Goal: Task Accomplishment & Management: Manage account settings

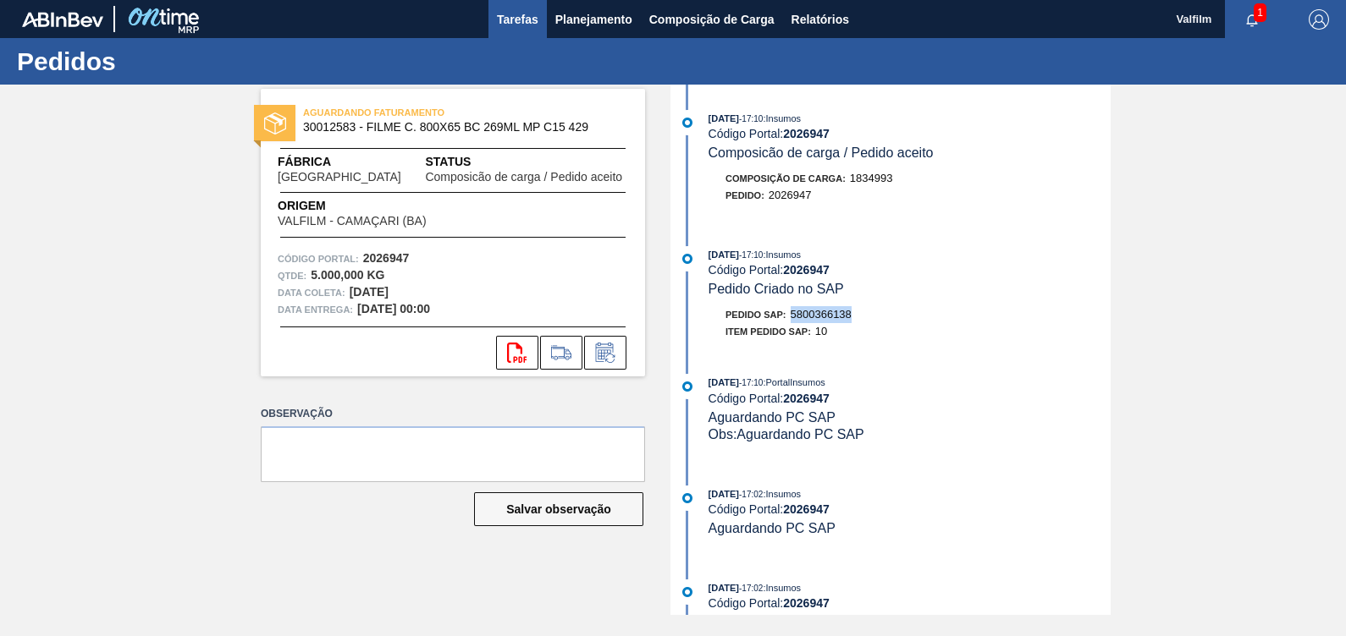
click at [512, 14] on span "Tarefas" at bounding box center [517, 19] width 41 height 20
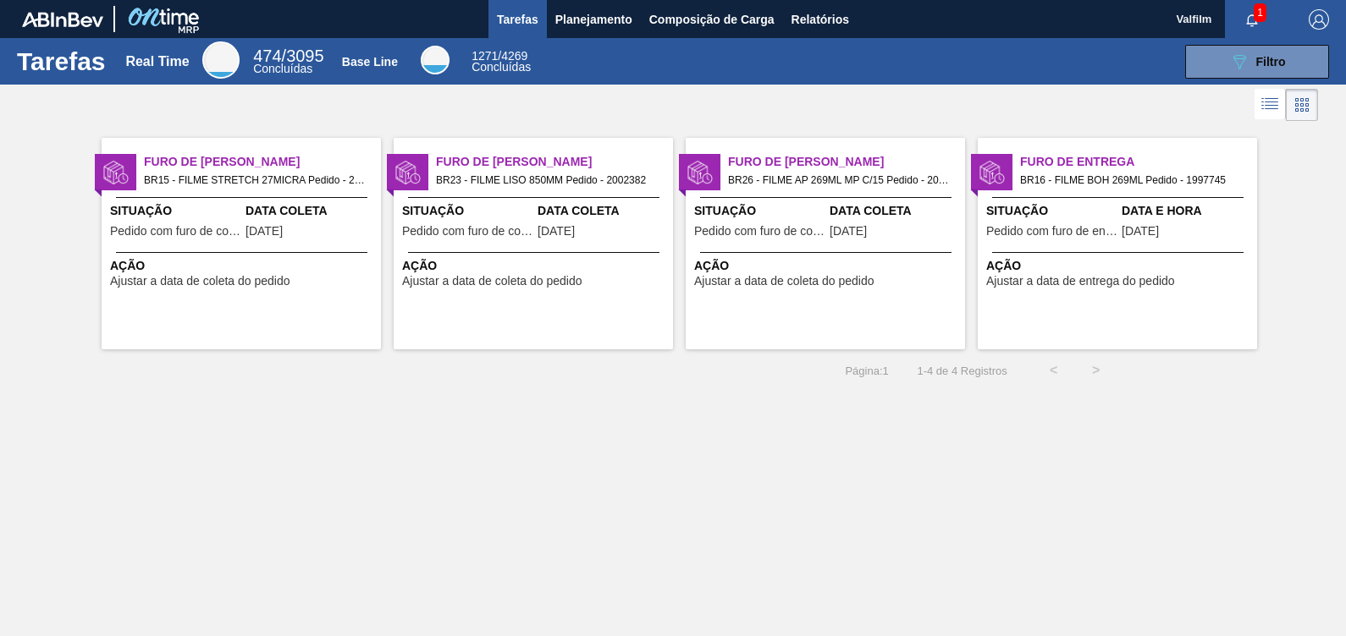
click at [275, 245] on div "Furo de Coleta BR15 - FILME STRETCH 27MICRA Pedido - 2001733 Situação Pedido co…" at bounding box center [241, 244] width 279 height 212
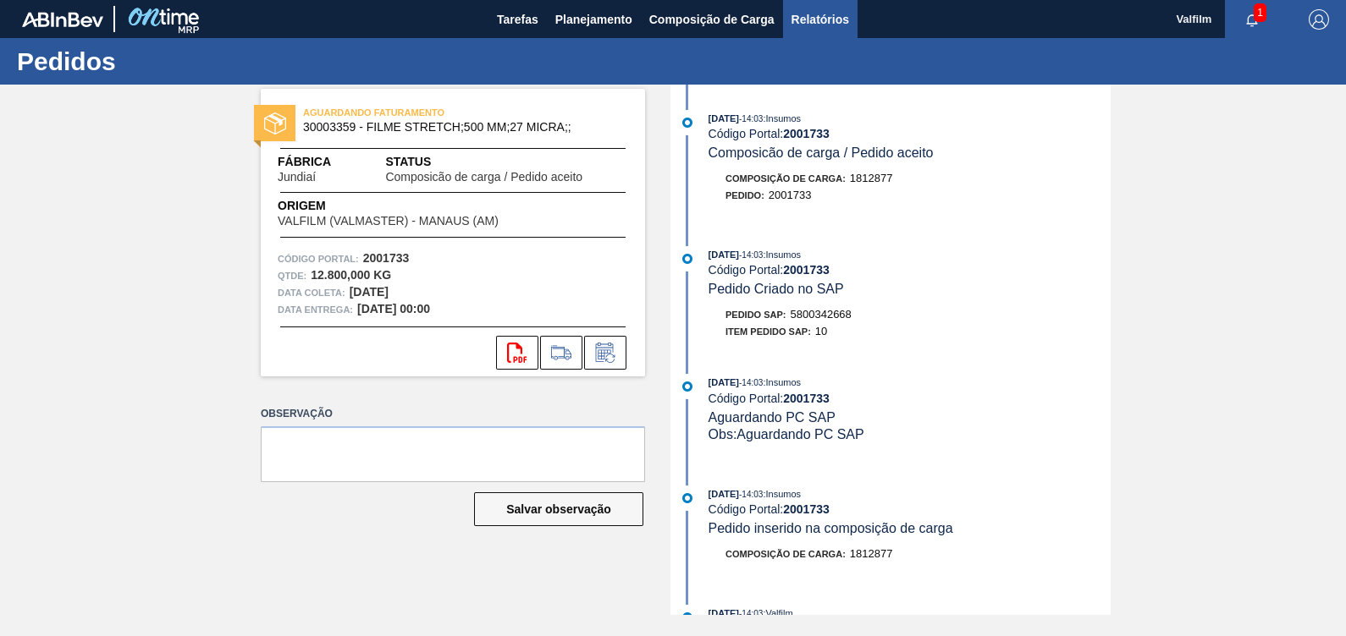
click at [800, 16] on span "Relatórios" at bounding box center [820, 19] width 58 height 20
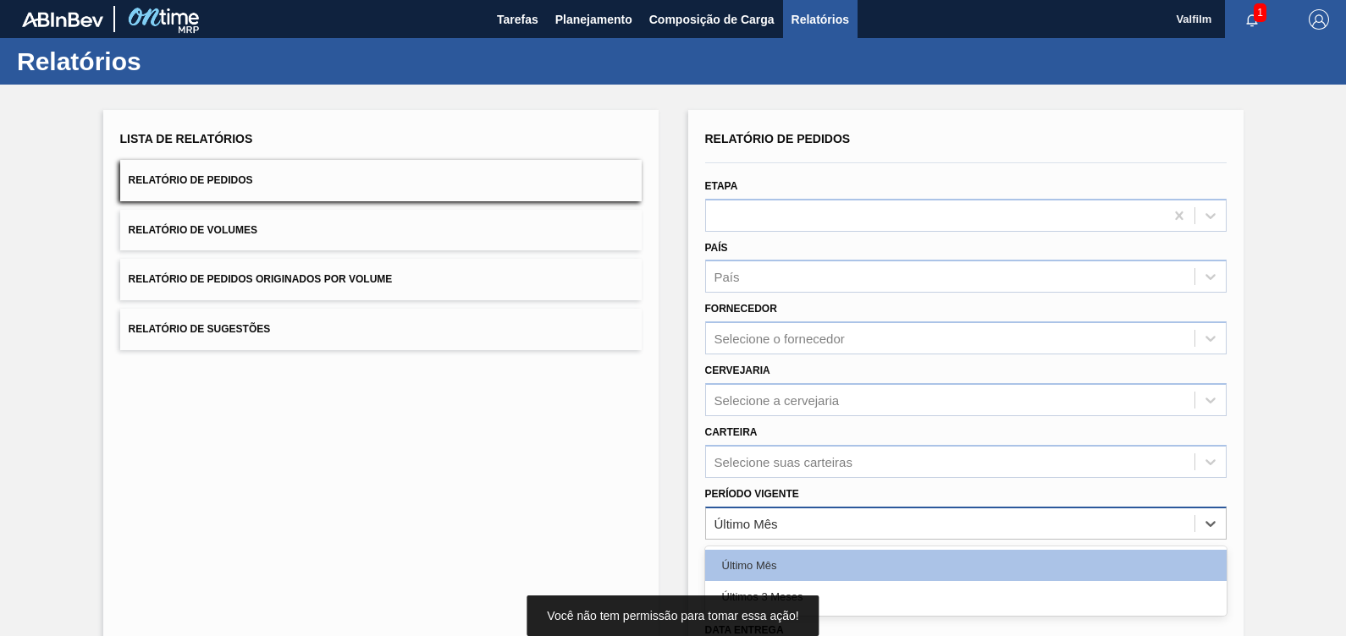
click at [801, 511] on div "Último Mês" at bounding box center [950, 523] width 488 height 25
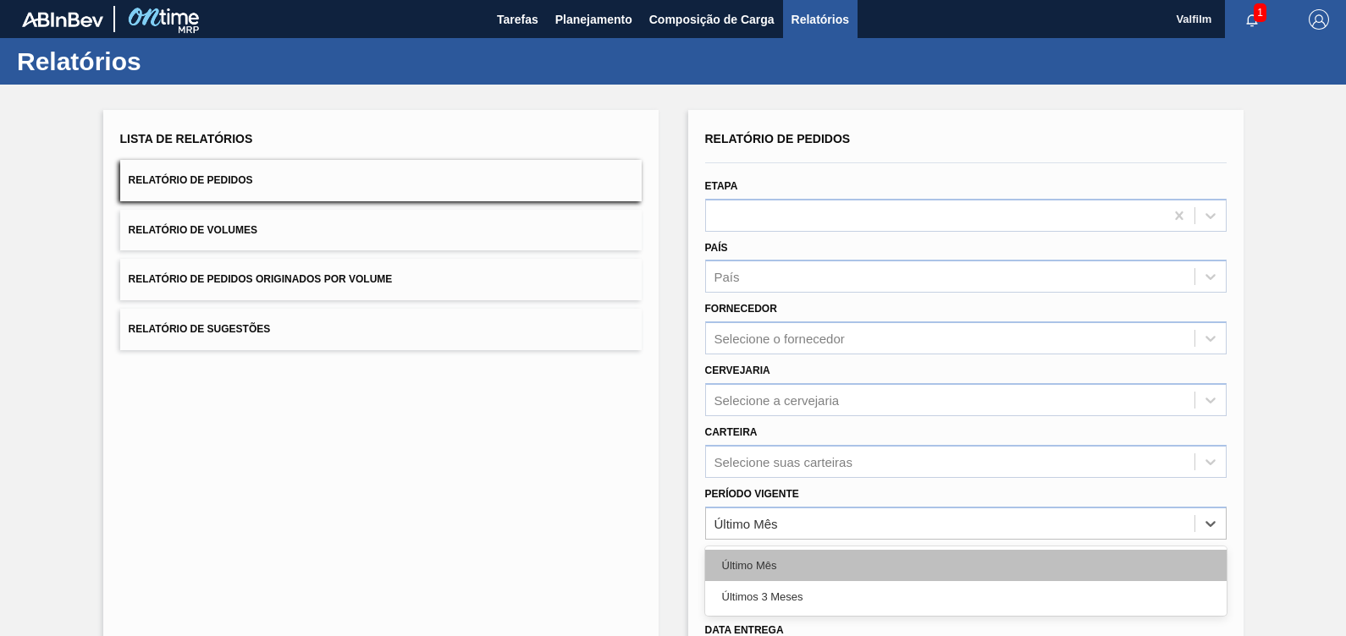
click at [770, 566] on div "Último Mês" at bounding box center [965, 565] width 521 height 31
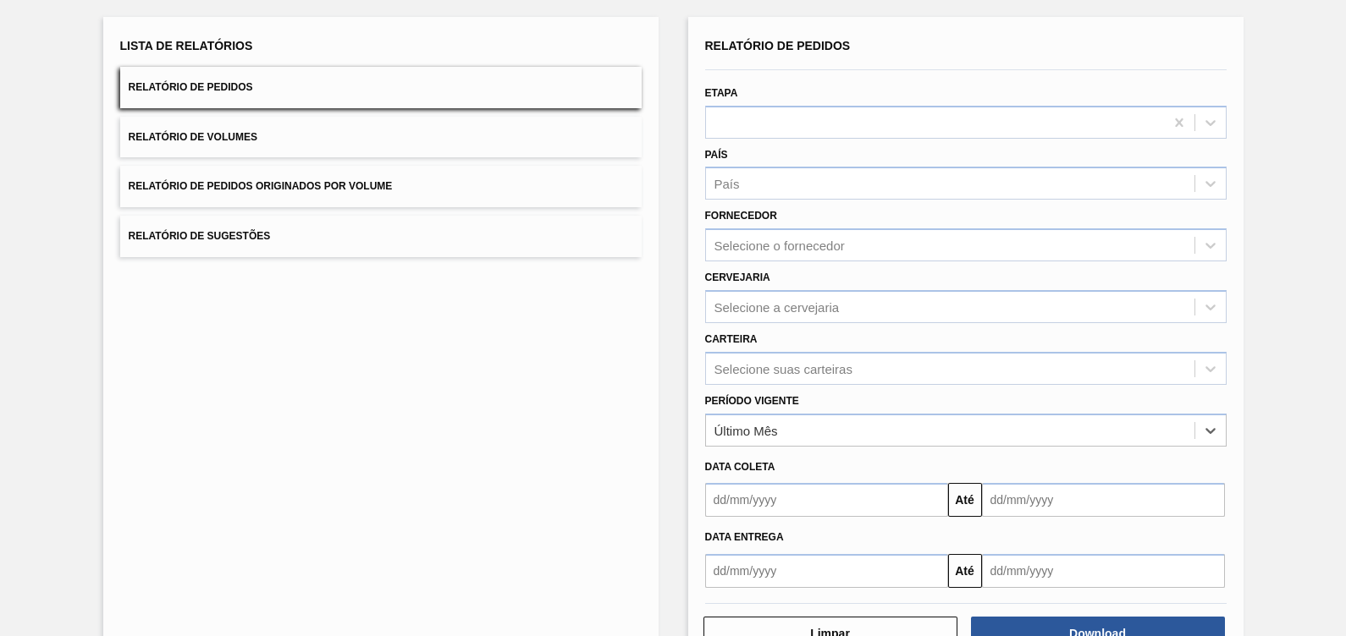
scroll to position [144, 0]
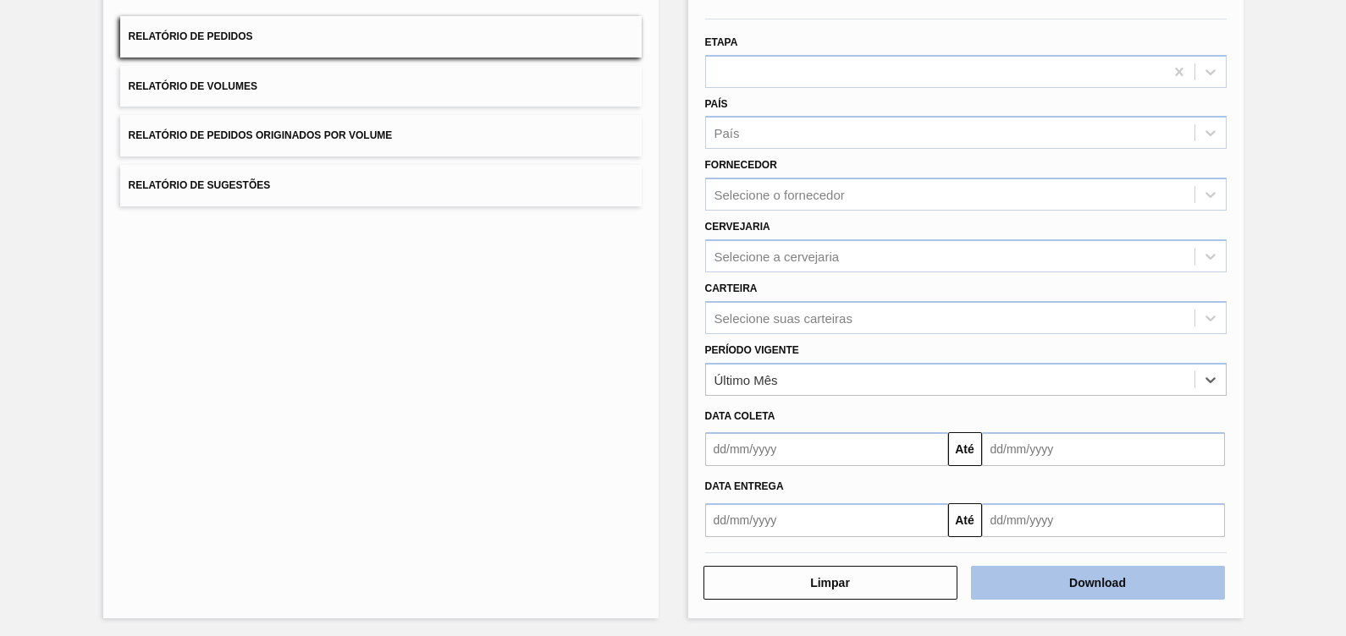
click at [1018, 576] on button "Download" at bounding box center [1098, 583] width 254 height 34
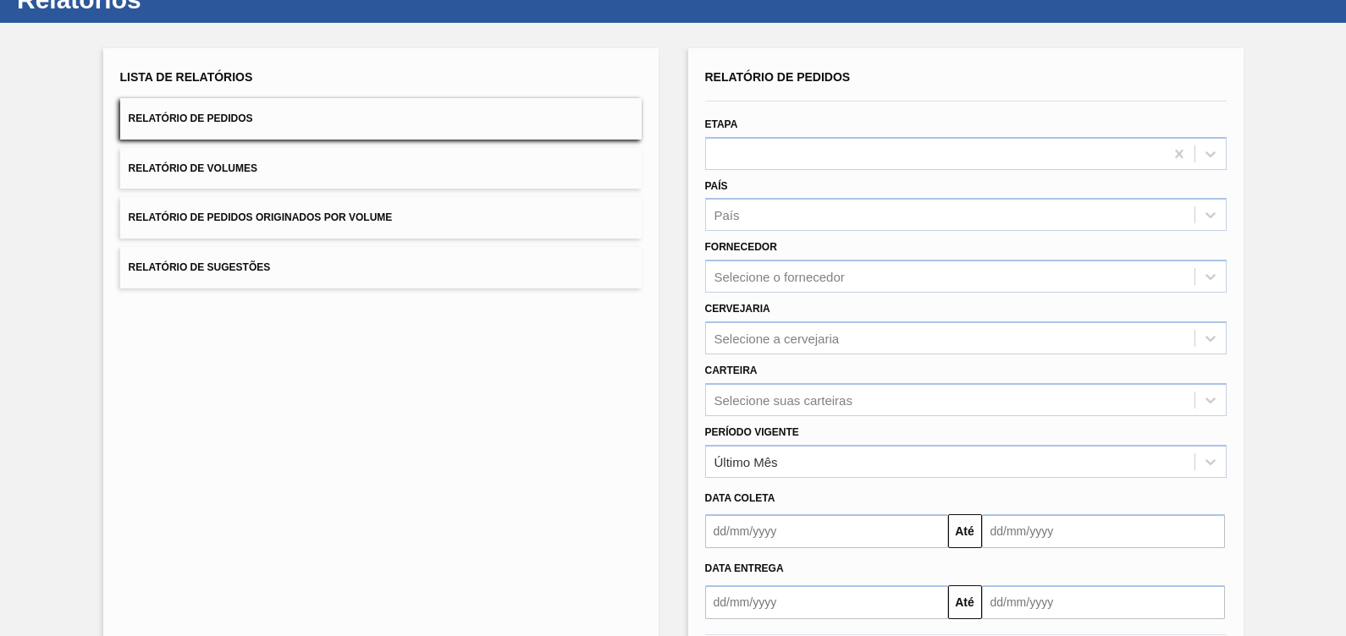
scroll to position [0, 0]
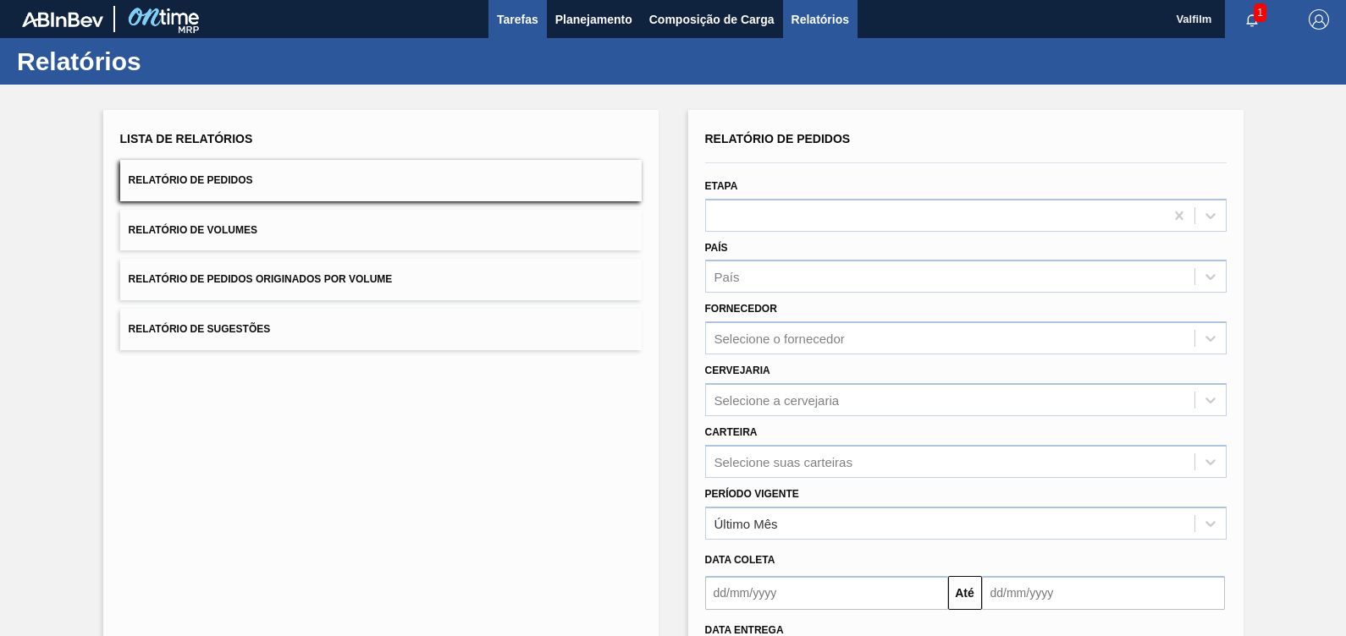
click at [493, 12] on button "Tarefas" at bounding box center [517, 19] width 58 height 38
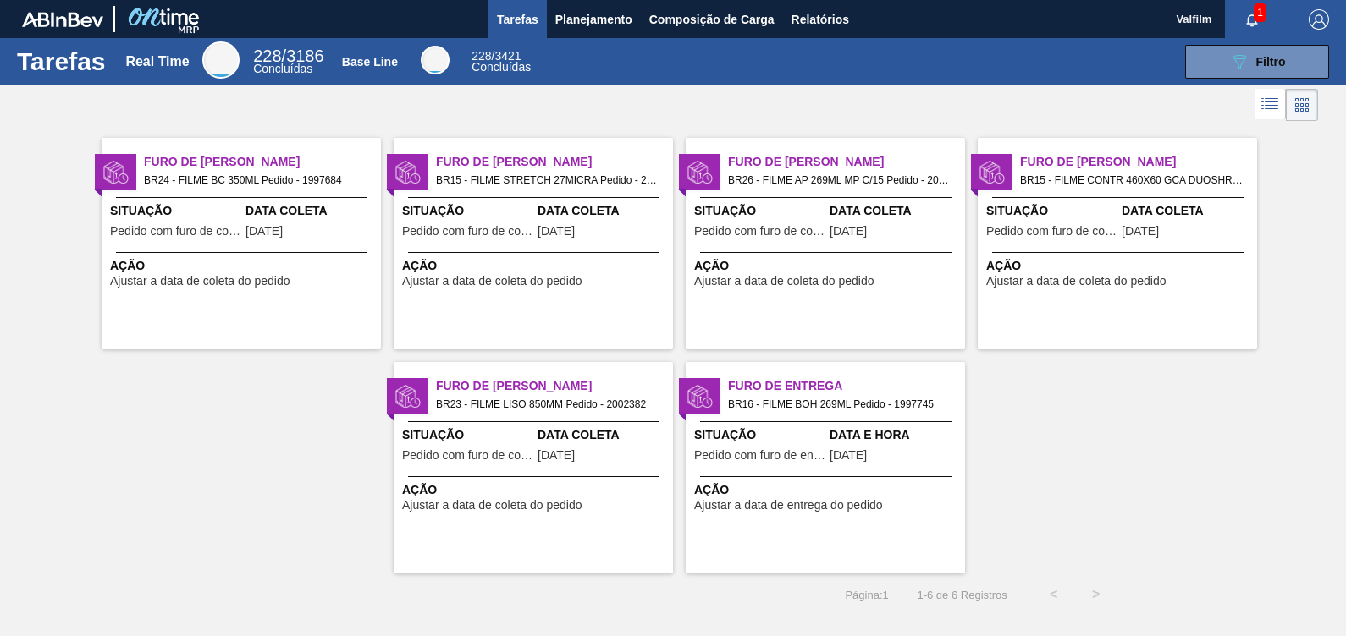
click at [605, 184] on span "BR15 - FILME STRETCH 27MICRA Pedido - 2001733" at bounding box center [547, 180] width 223 height 19
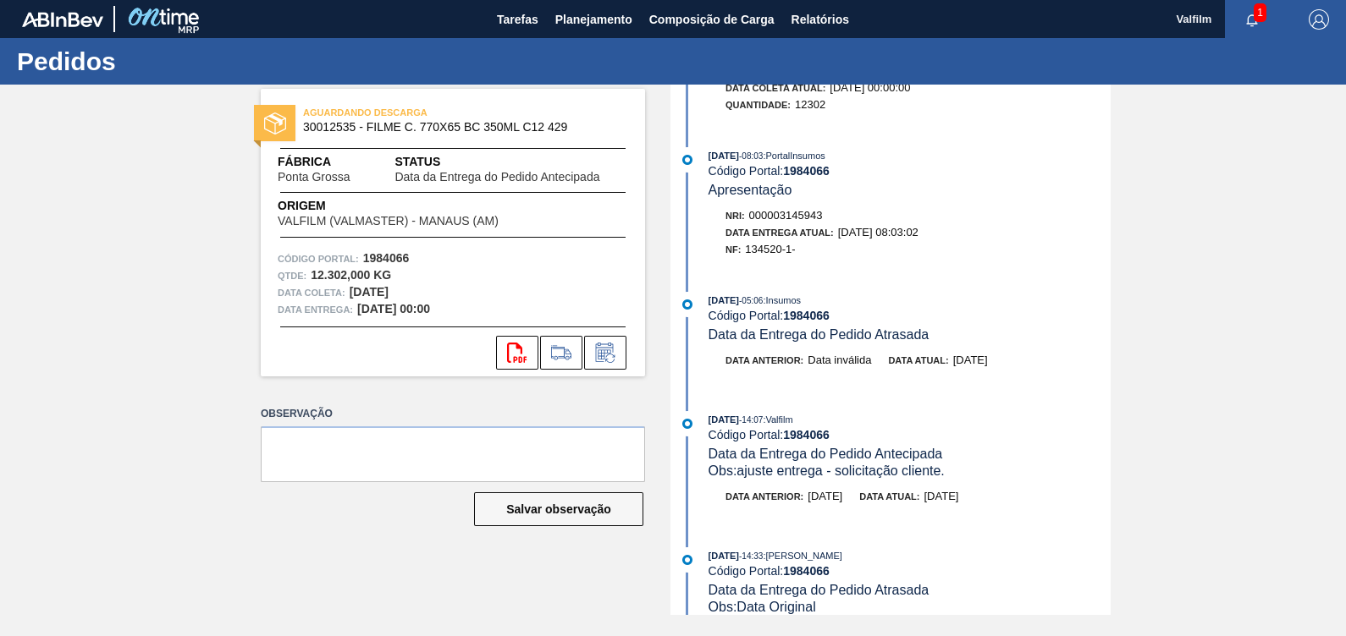
scroll to position [105, 0]
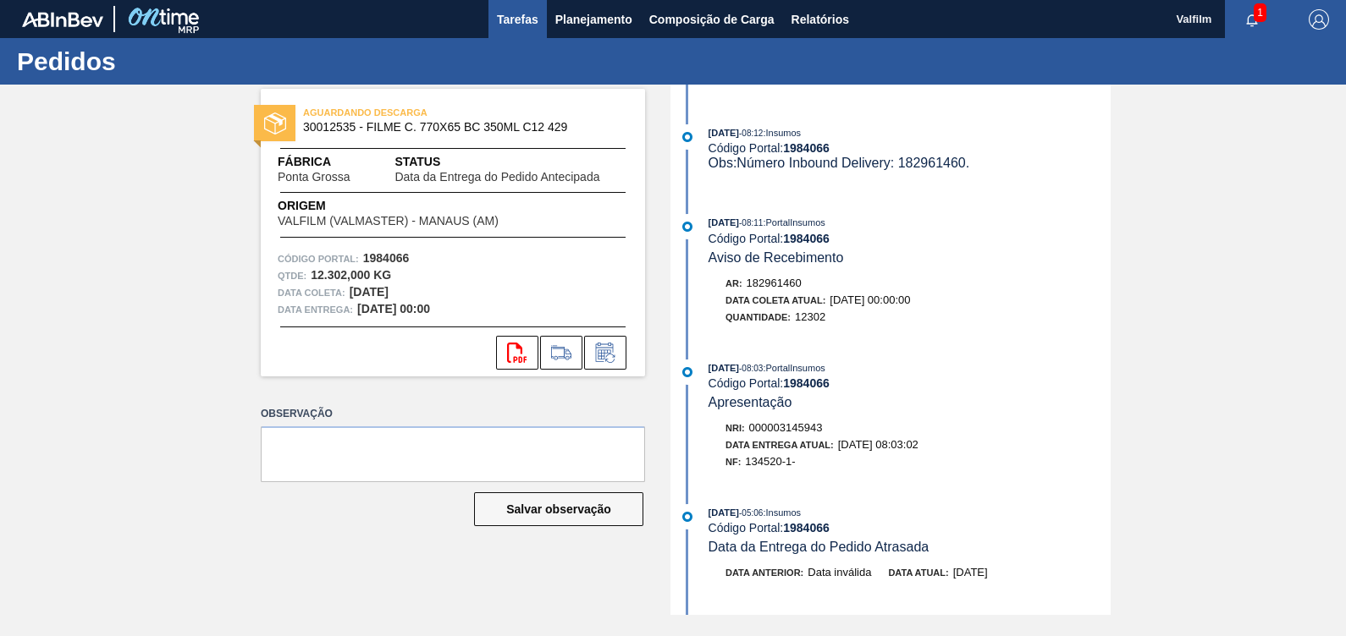
drag, startPoint x: 520, startPoint y: 25, endPoint x: 538, endPoint y: 25, distance: 18.6
click at [520, 25] on span "Tarefas" at bounding box center [517, 19] width 41 height 20
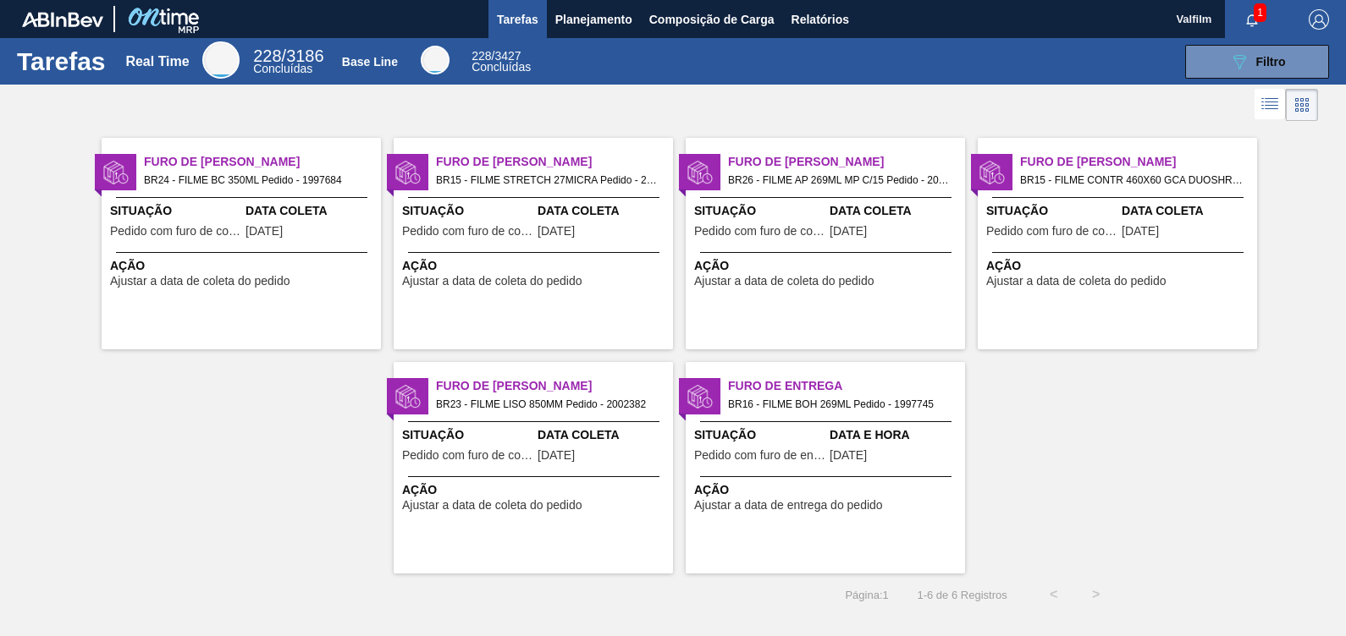
click at [206, 202] on span "Situação" at bounding box center [175, 211] width 131 height 18
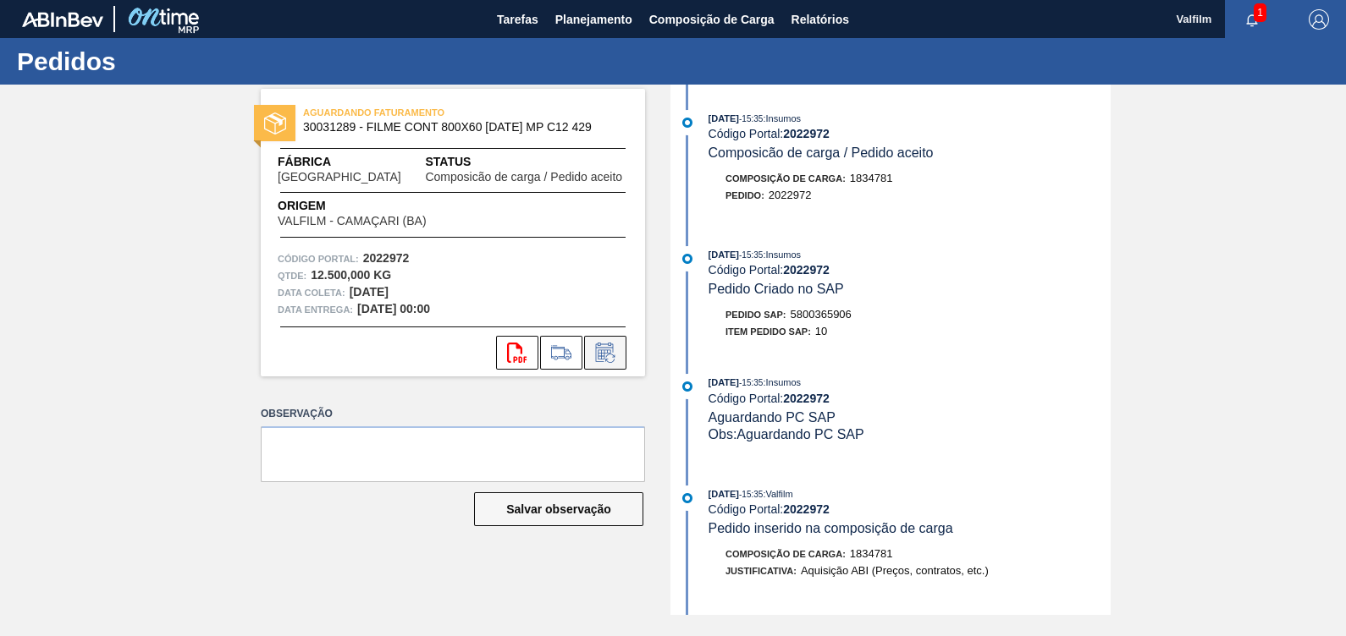
click at [597, 343] on icon at bounding box center [605, 353] width 27 height 20
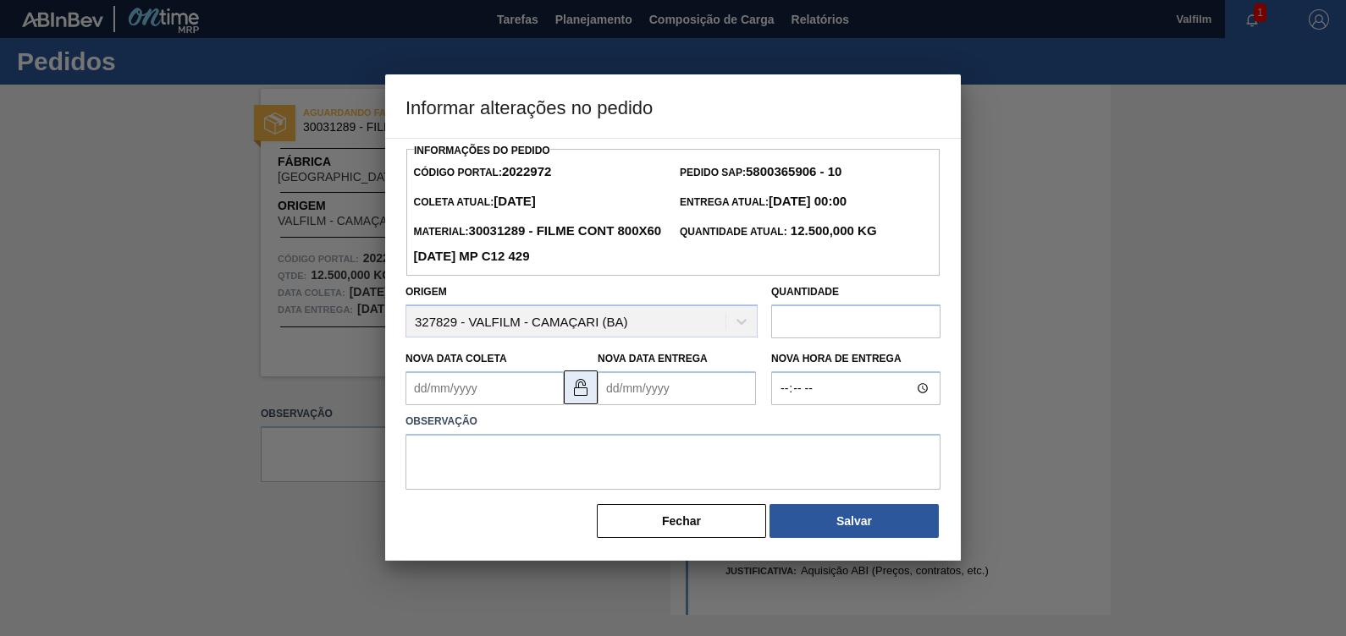
click at [588, 398] on img at bounding box center [580, 387] width 20 height 20
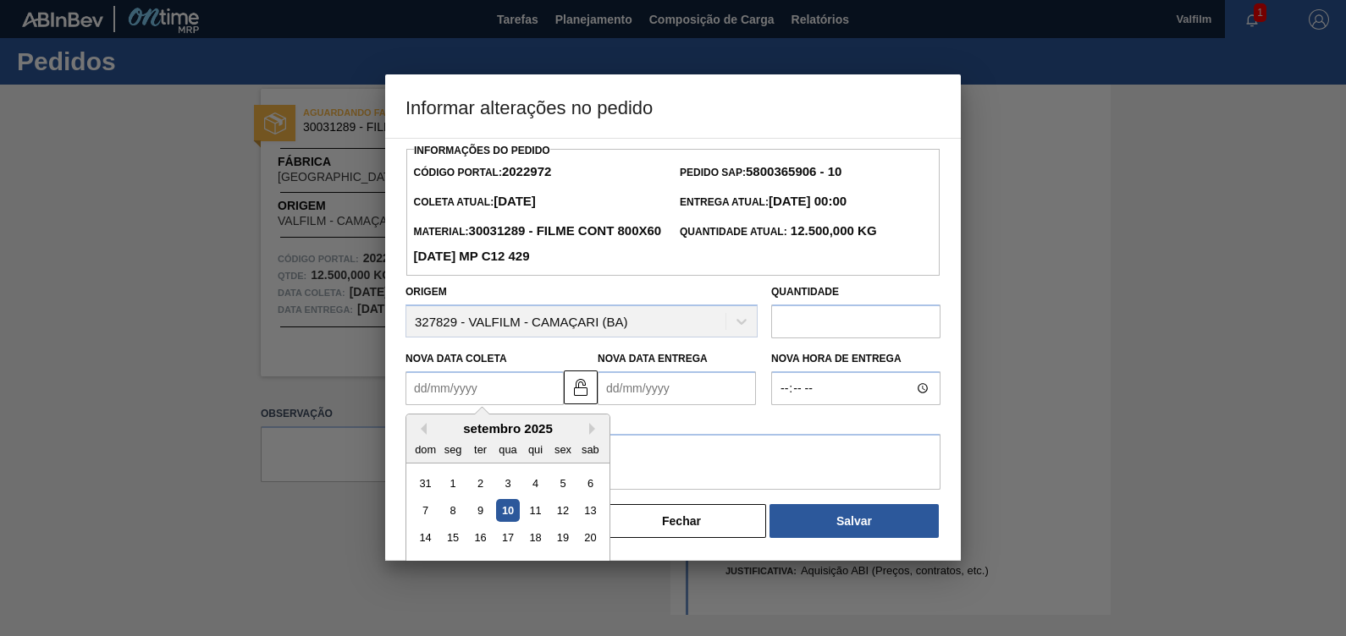
click at [525, 389] on Coleta2022972 "Nova Data Coleta" at bounding box center [484, 389] width 158 height 34
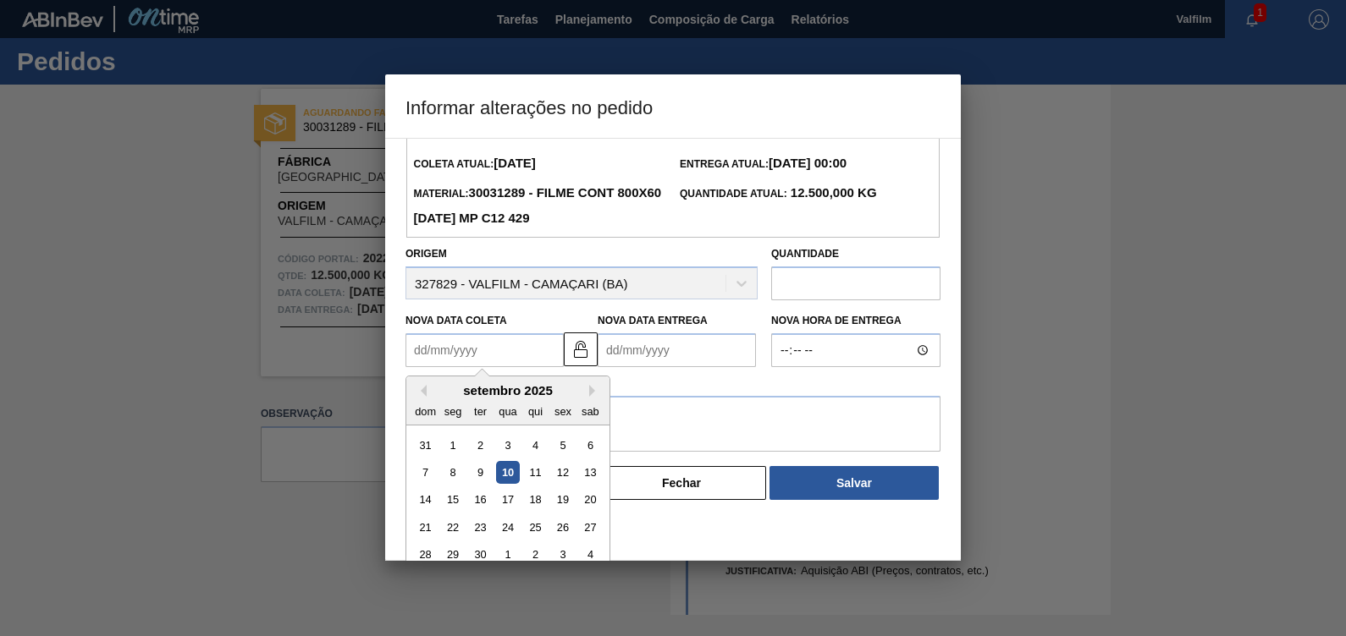
scroll to position [56, 0]
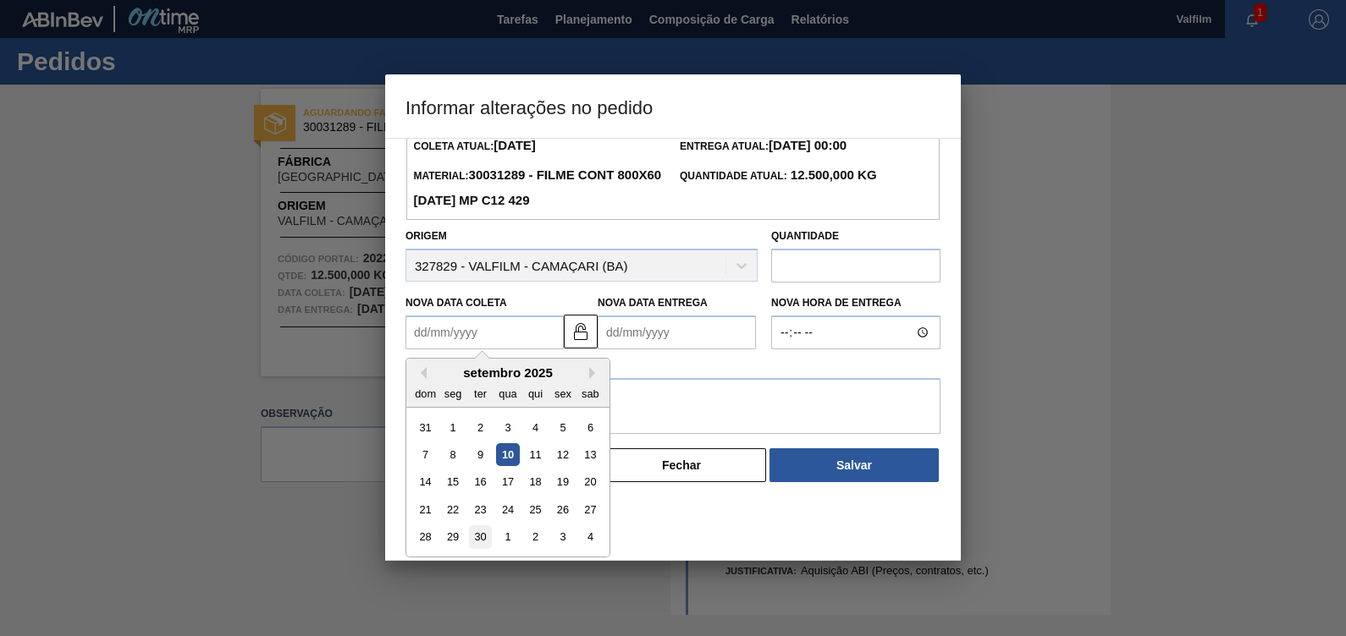
click at [482, 538] on div "30" at bounding box center [480, 537] width 23 height 23
type Coleta2022972 "30/09/2025"
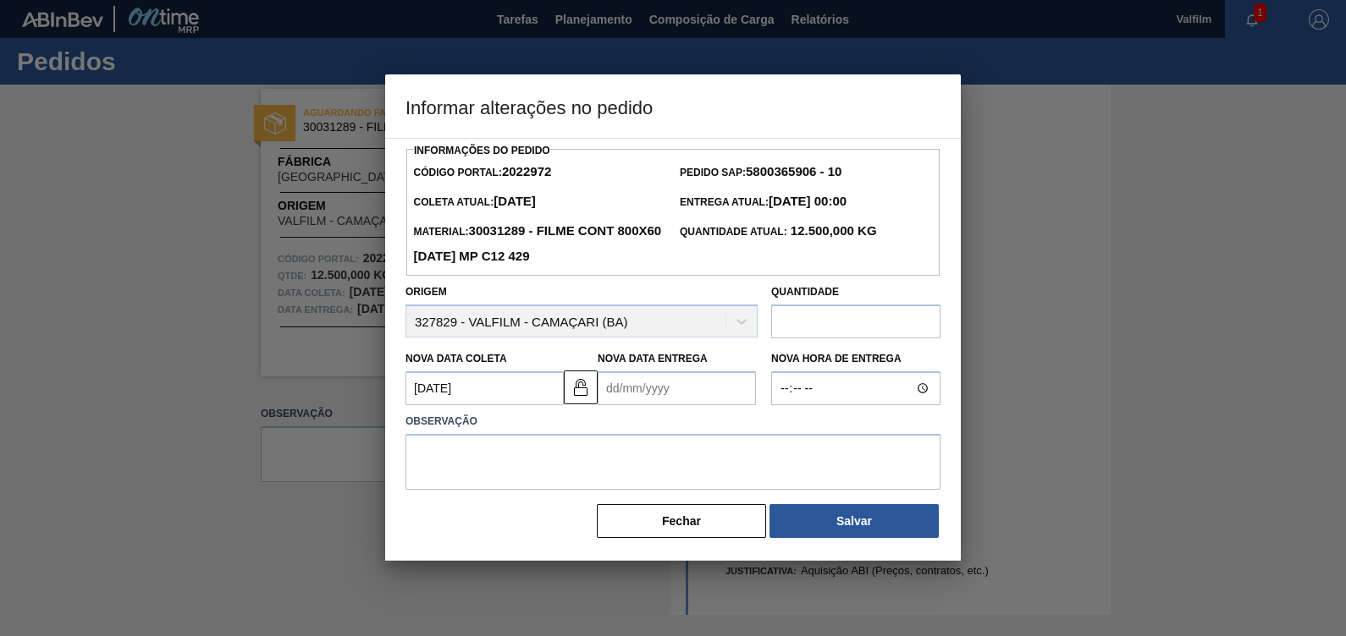
click at [652, 411] on label "Observação" at bounding box center [672, 422] width 535 height 25
click at [669, 399] on Entrega2022972 "Nova Data Entrega" at bounding box center [677, 389] width 158 height 34
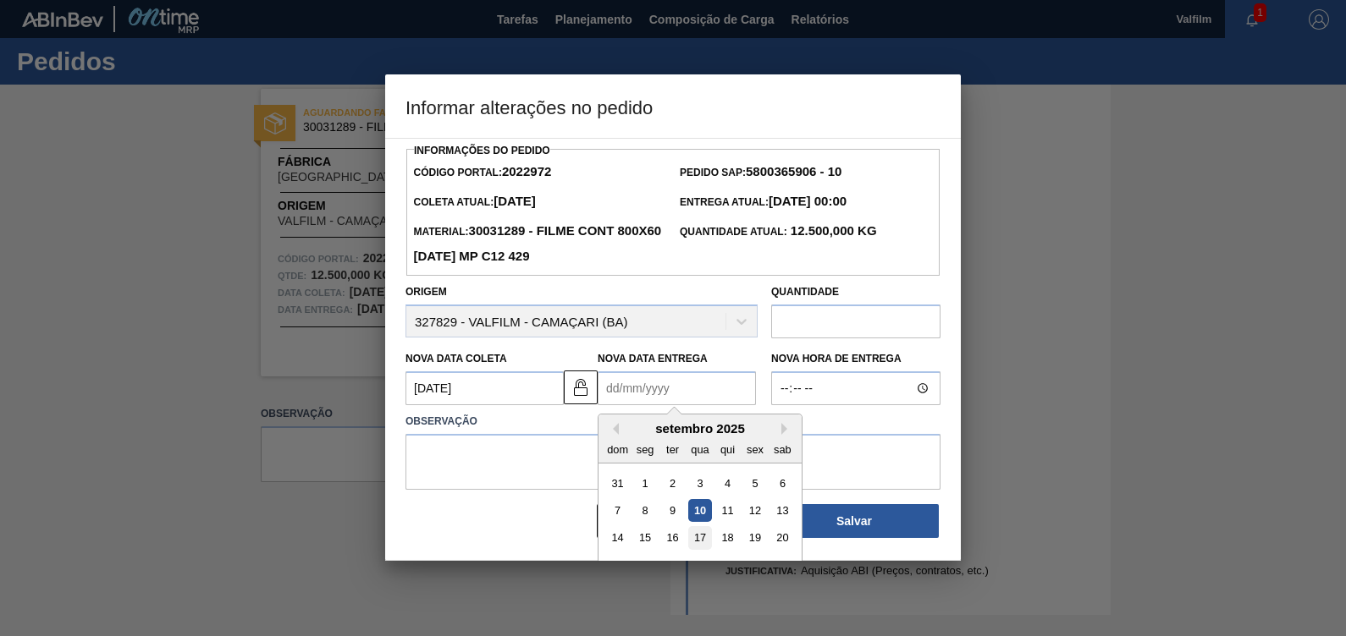
scroll to position [56, 0]
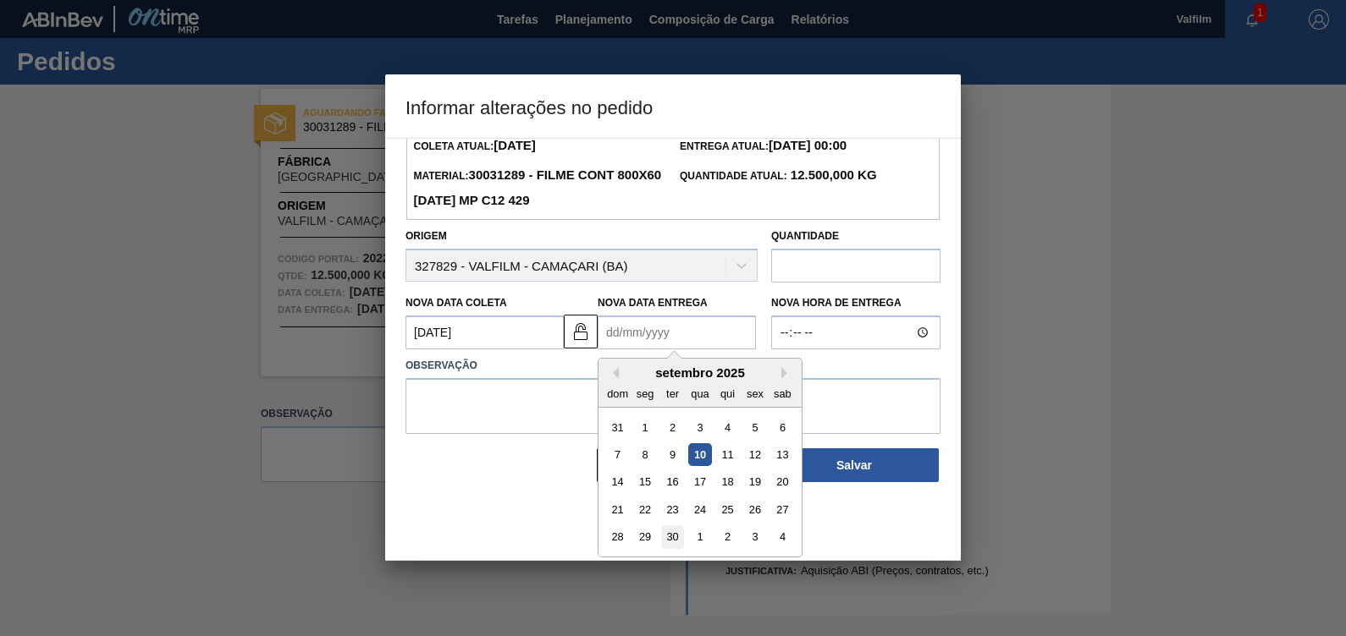
click at [671, 537] on div "30" at bounding box center [672, 537] width 23 height 23
type Entrega2022972 "30/09/2025"
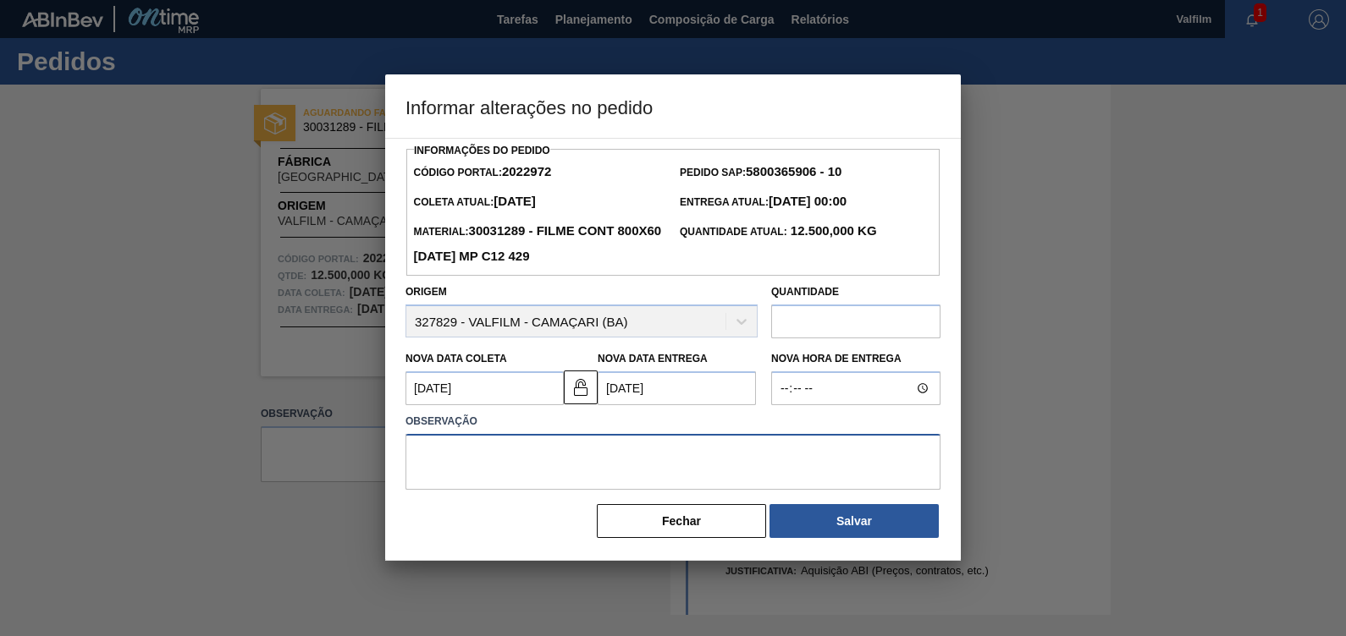
click at [658, 449] on textarea at bounding box center [672, 462] width 535 height 56
paste textarea "158766"
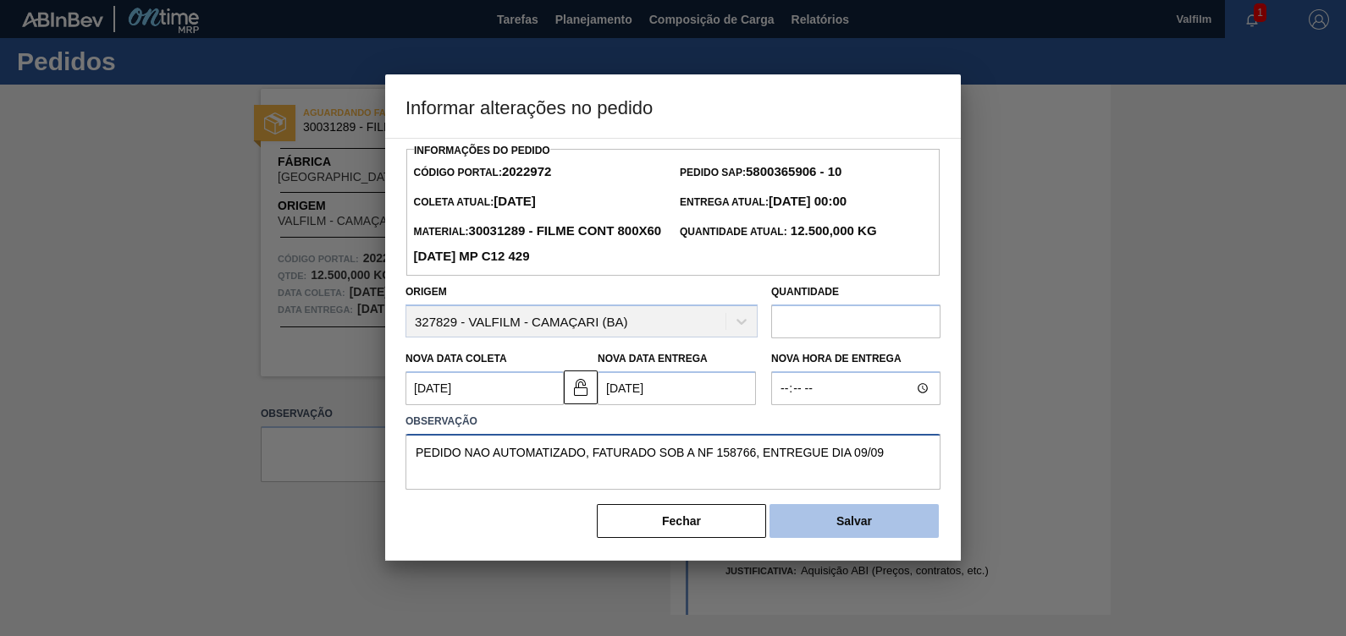
type textarea "PEDIDO NAO AUTOMATIZADO, FATURADO SOB A NF 158766, ENTREGUE DIA 09/09"
click at [872, 525] on button "Salvar" at bounding box center [853, 521] width 169 height 34
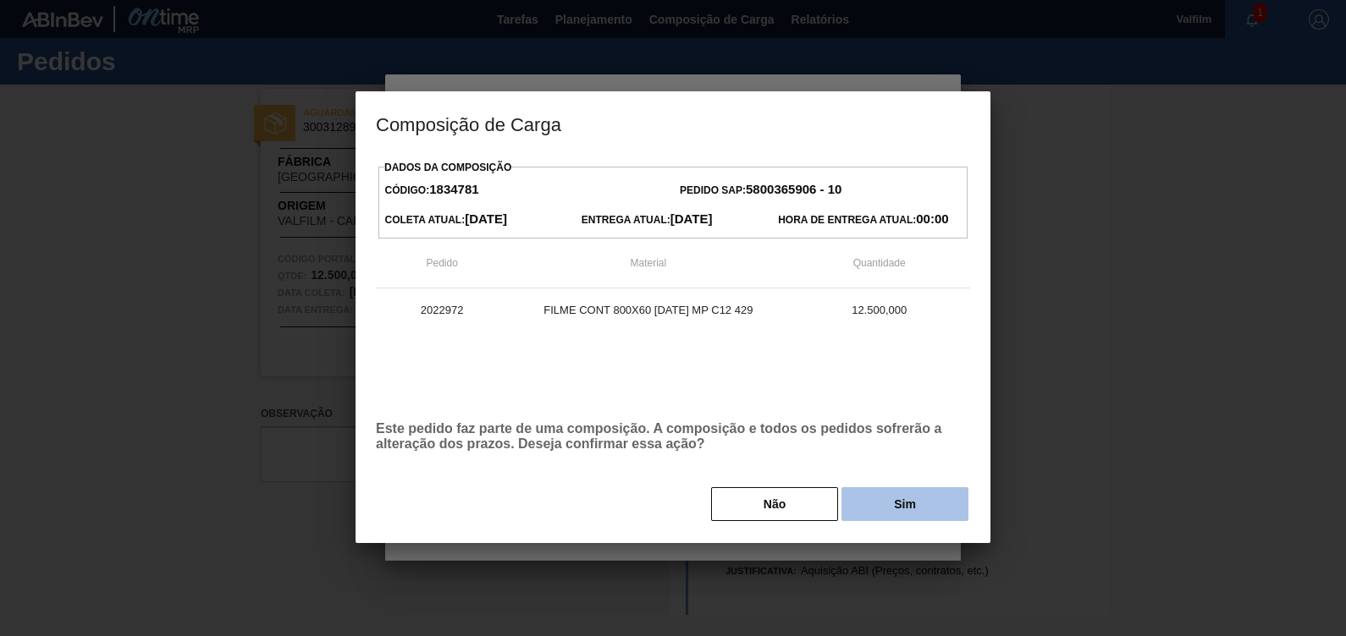
click at [890, 504] on button "Sim" at bounding box center [904, 505] width 127 height 34
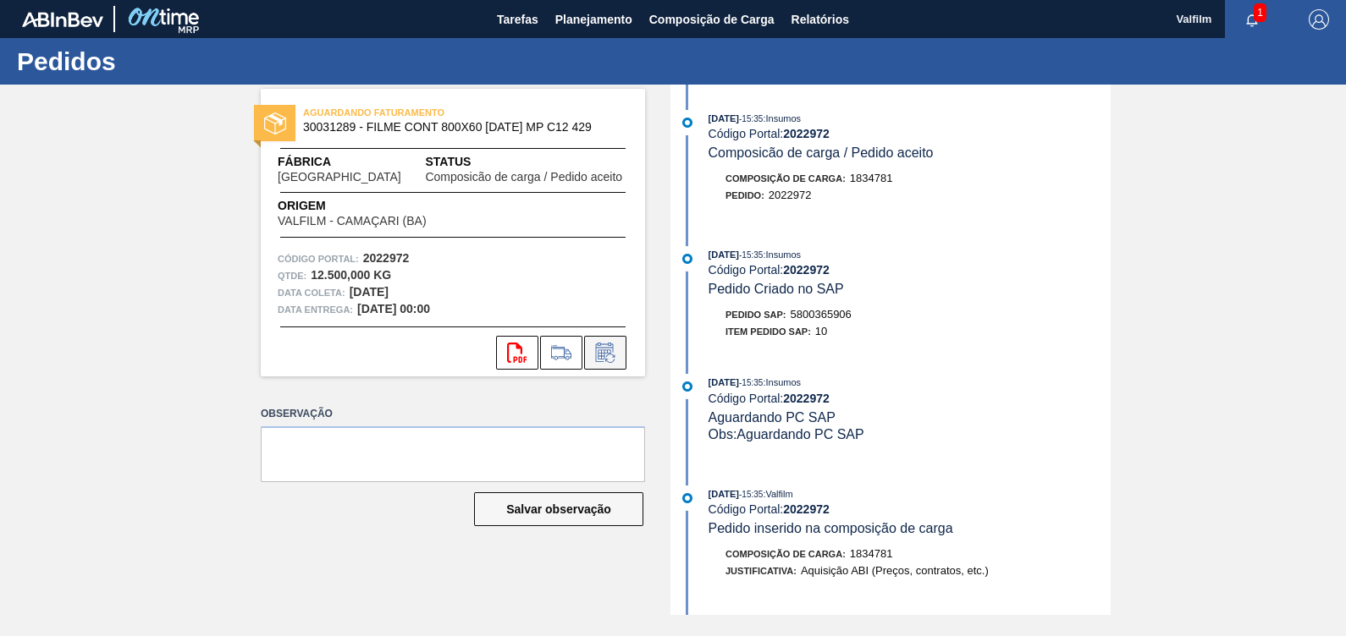
click at [614, 351] on icon at bounding box center [605, 353] width 27 height 20
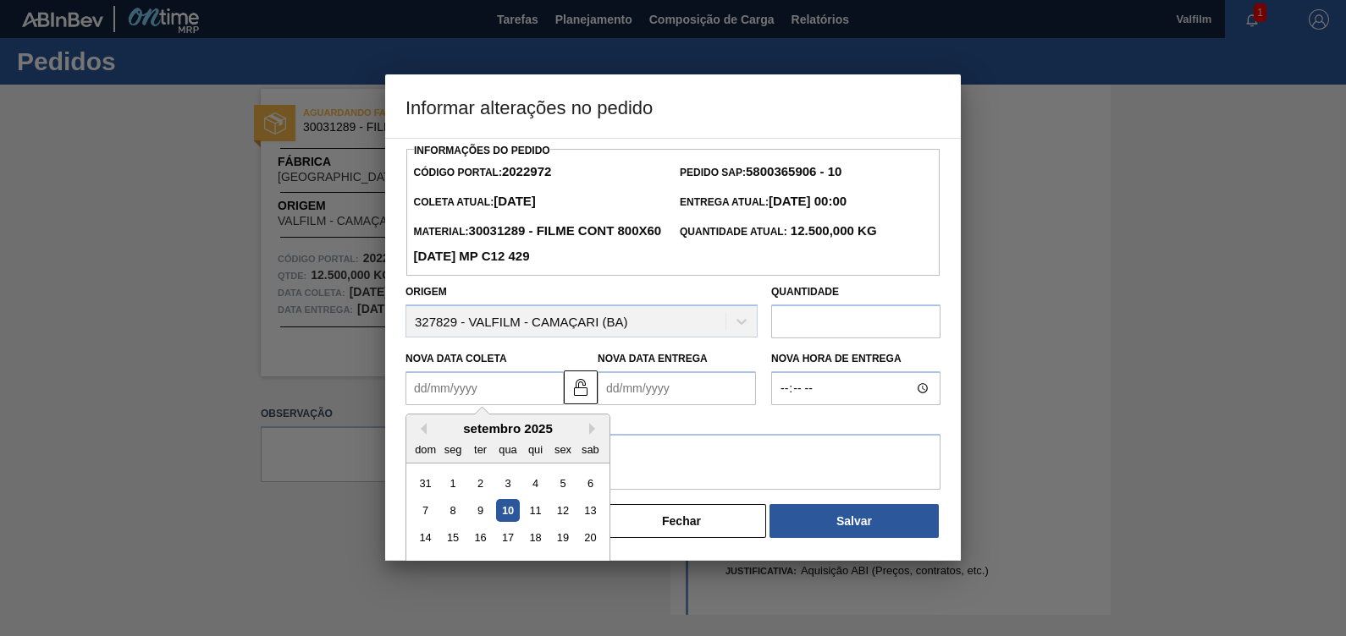
click at [494, 372] on Coleta2022972 "Nova Data Coleta" at bounding box center [484, 389] width 158 height 34
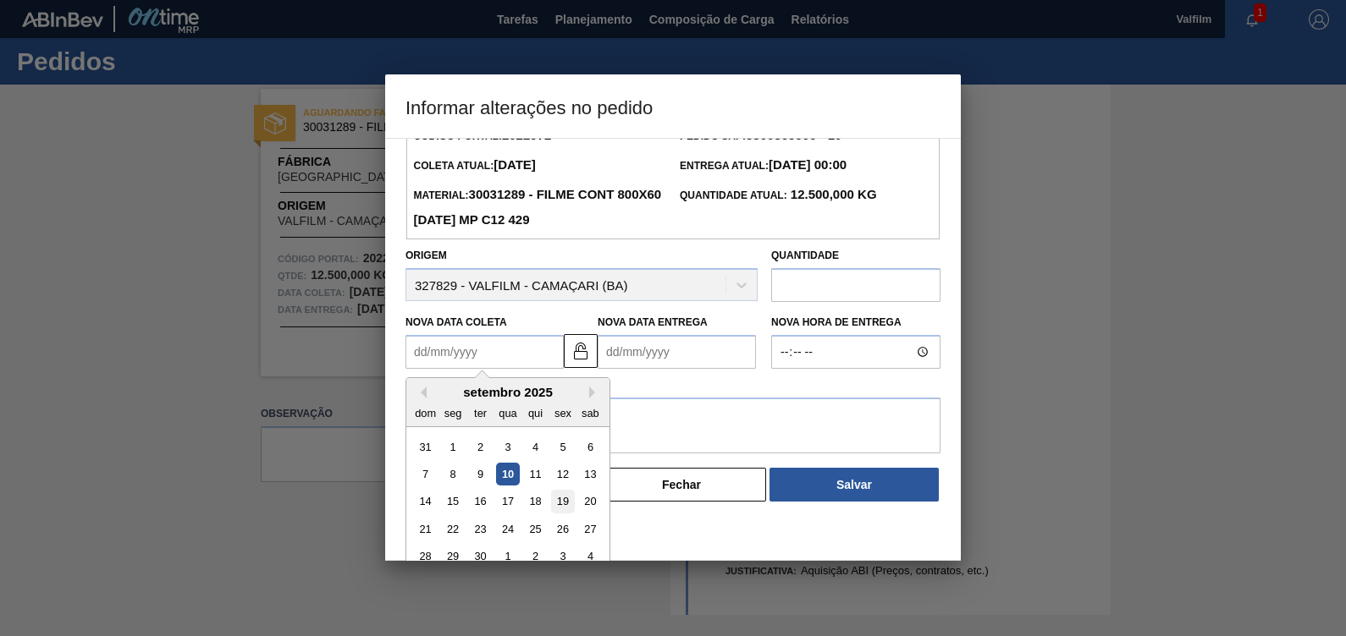
scroll to position [56, 0]
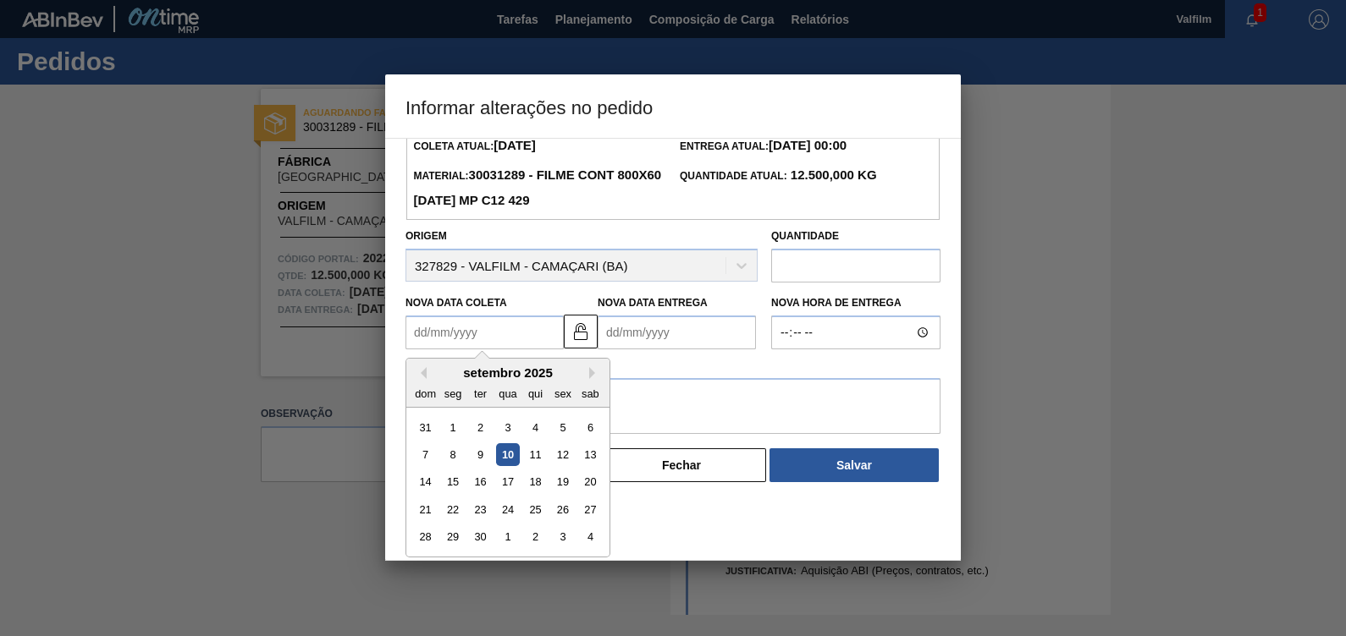
click at [480, 545] on div "30" at bounding box center [480, 537] width 23 height 23
type Coleta2022972 "30/09/2025"
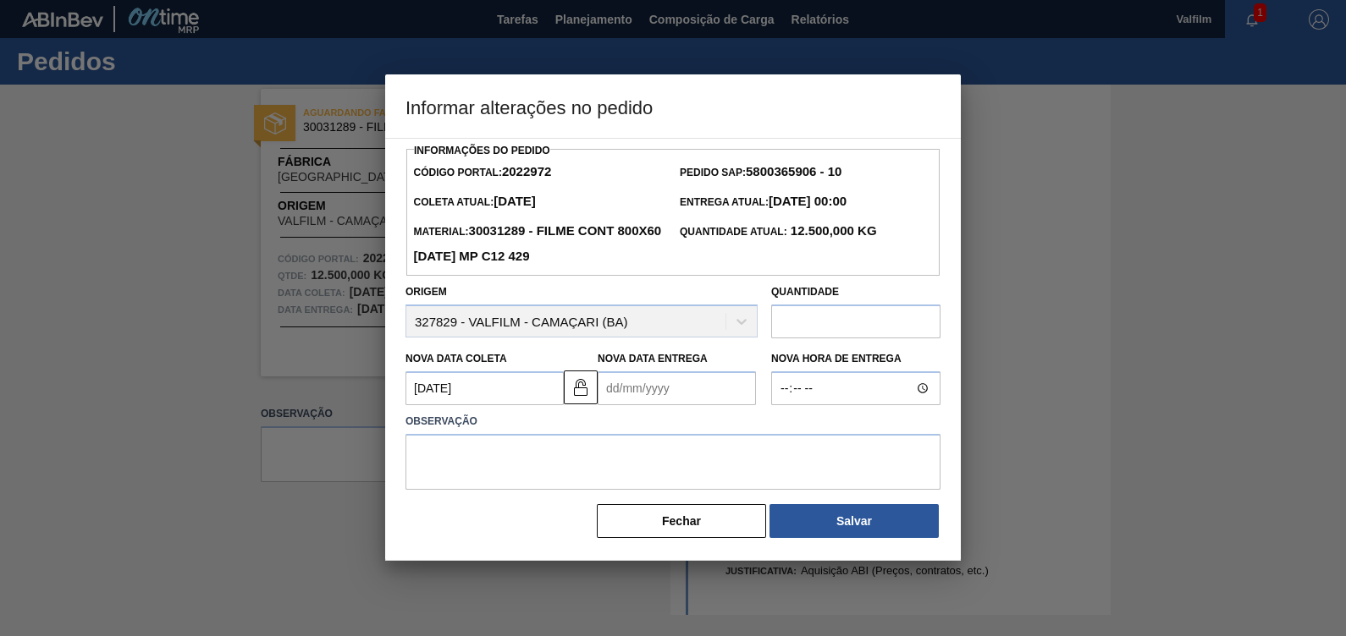
click at [686, 383] on Entrega2022972 "Nova Data Entrega" at bounding box center [677, 389] width 158 height 34
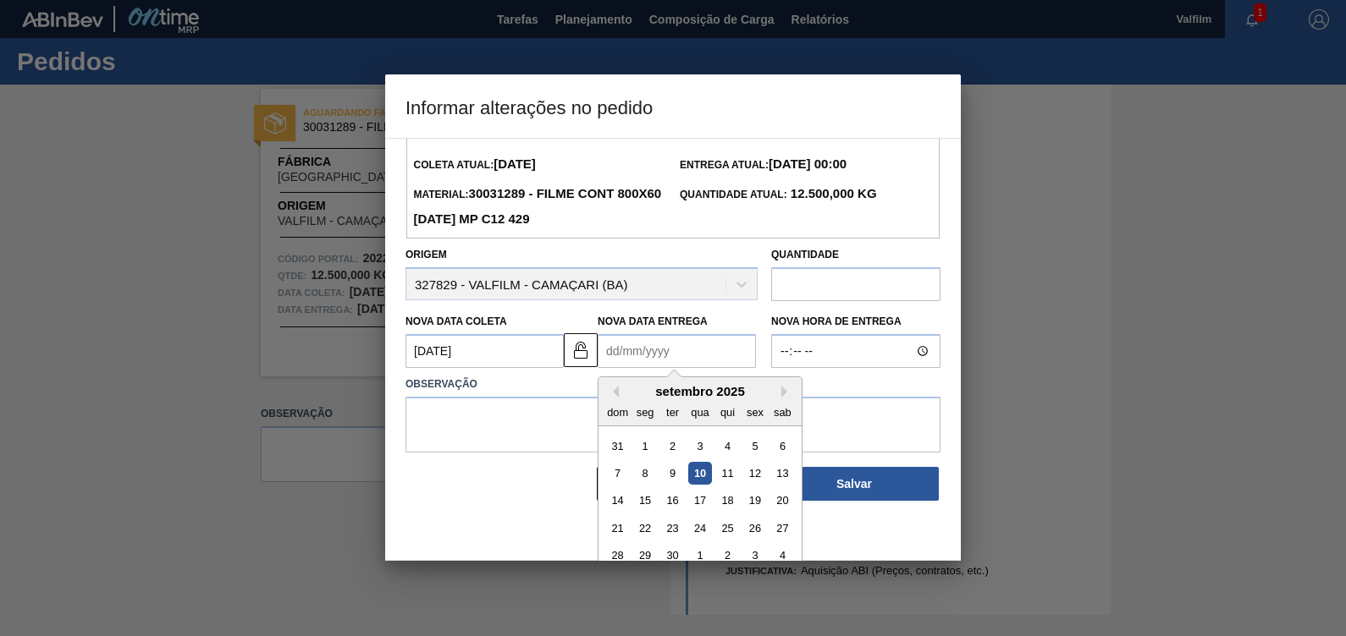
scroll to position [56, 0]
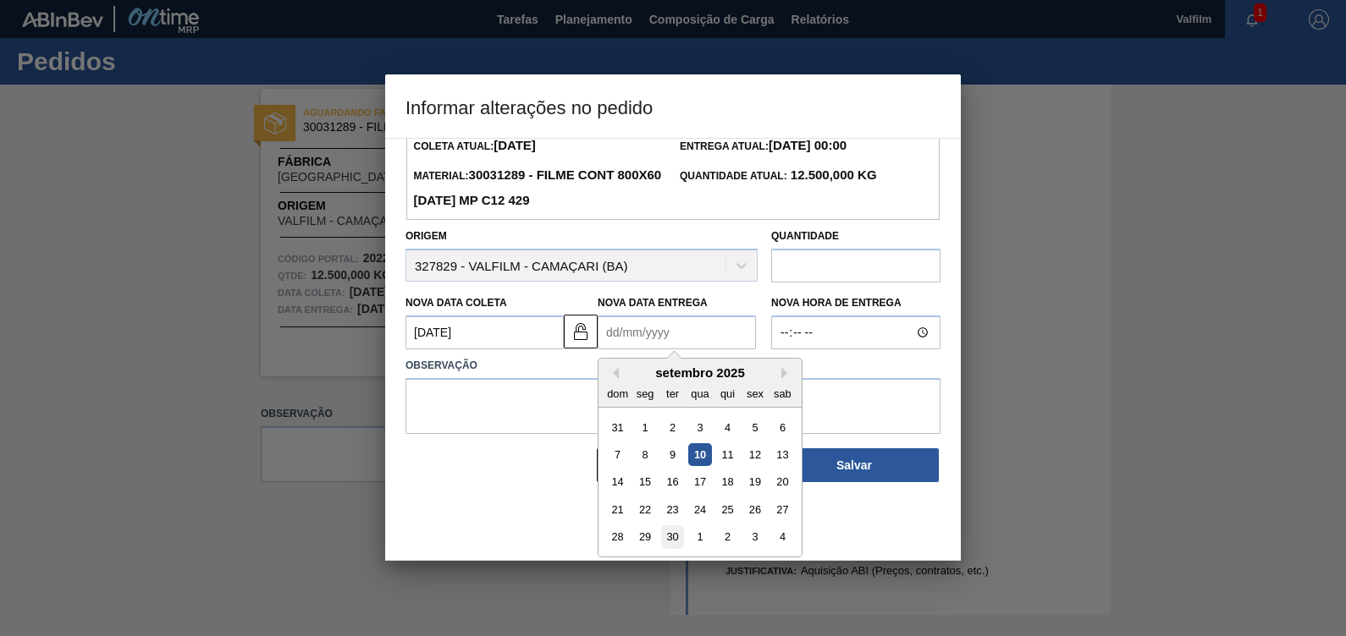
click at [670, 544] on div "30" at bounding box center [672, 537] width 23 height 23
type Entrega2022972 "30/09/2025"
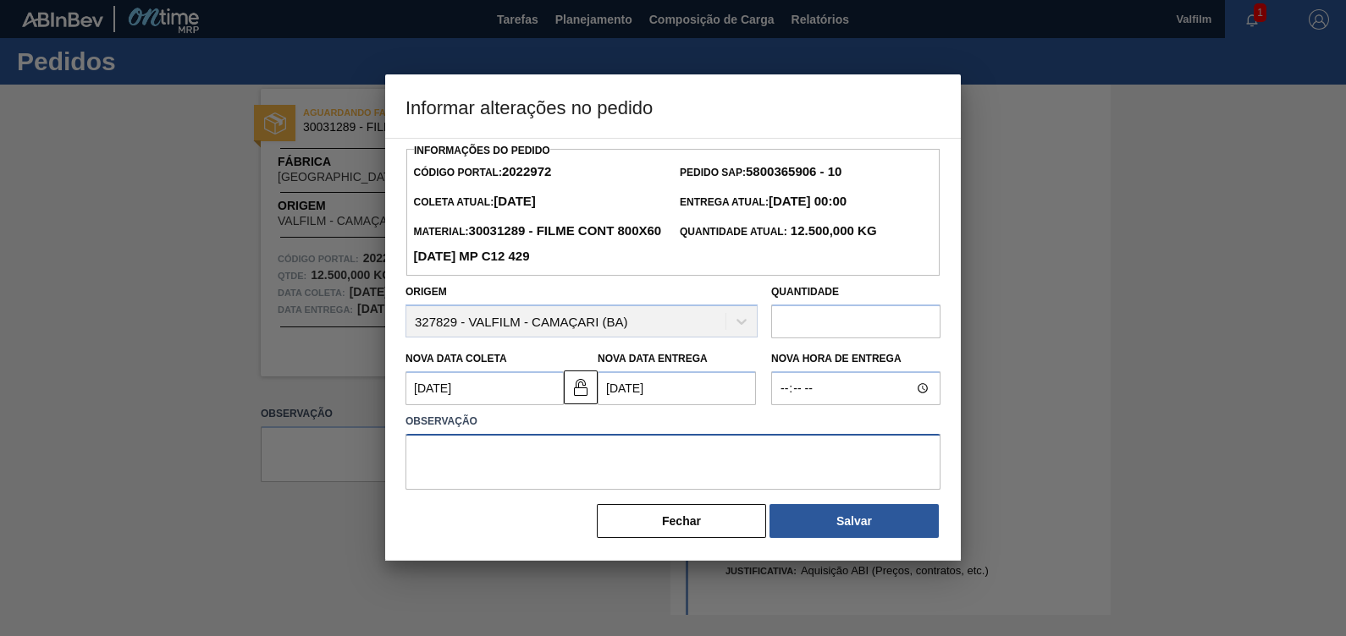
click at [647, 447] on textarea at bounding box center [672, 462] width 535 height 56
type textarea "p"
paste textarea "158766"
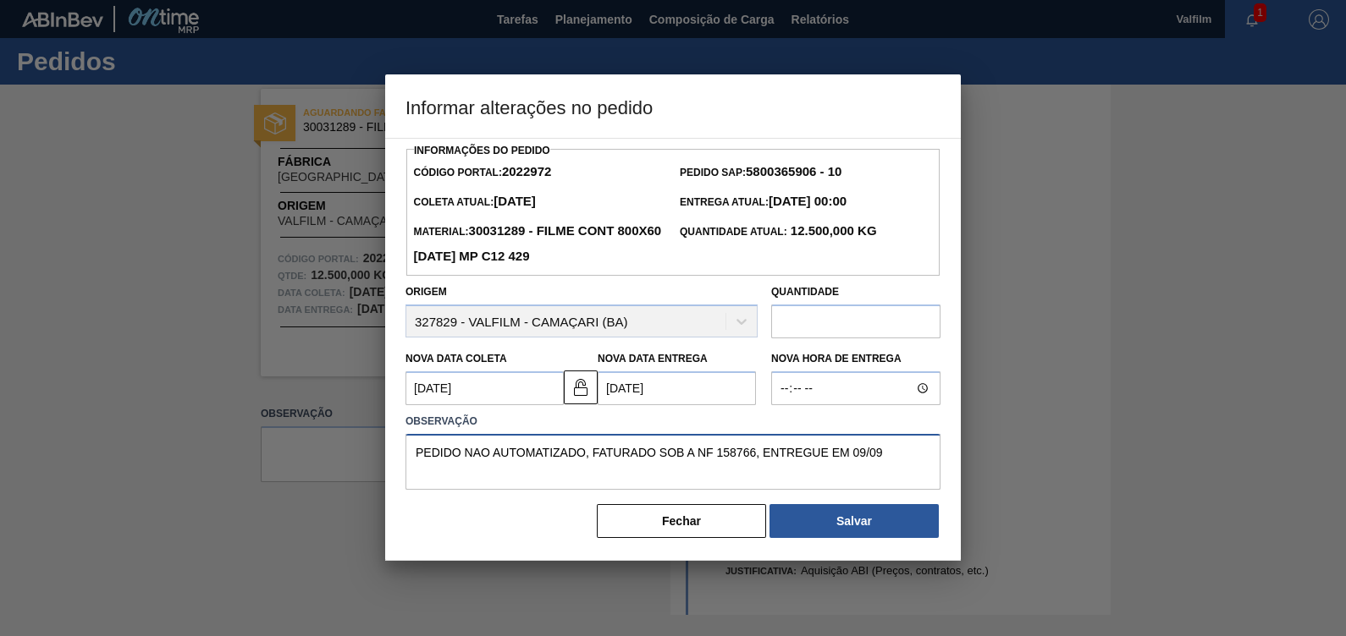
drag, startPoint x: 708, startPoint y: 449, endPoint x: 38, endPoint y: 449, distance: 669.5
click at [38, 449] on div "Informar alterações no pedido Informações do Pedido Código Portal: 2022972 Pedi…" at bounding box center [673, 318] width 1346 height 636
type textarea "PEDIDO NAO AUTOMATIZADO, FATURADO SOB A NF 158766, ENTREGUE EM 09/09"
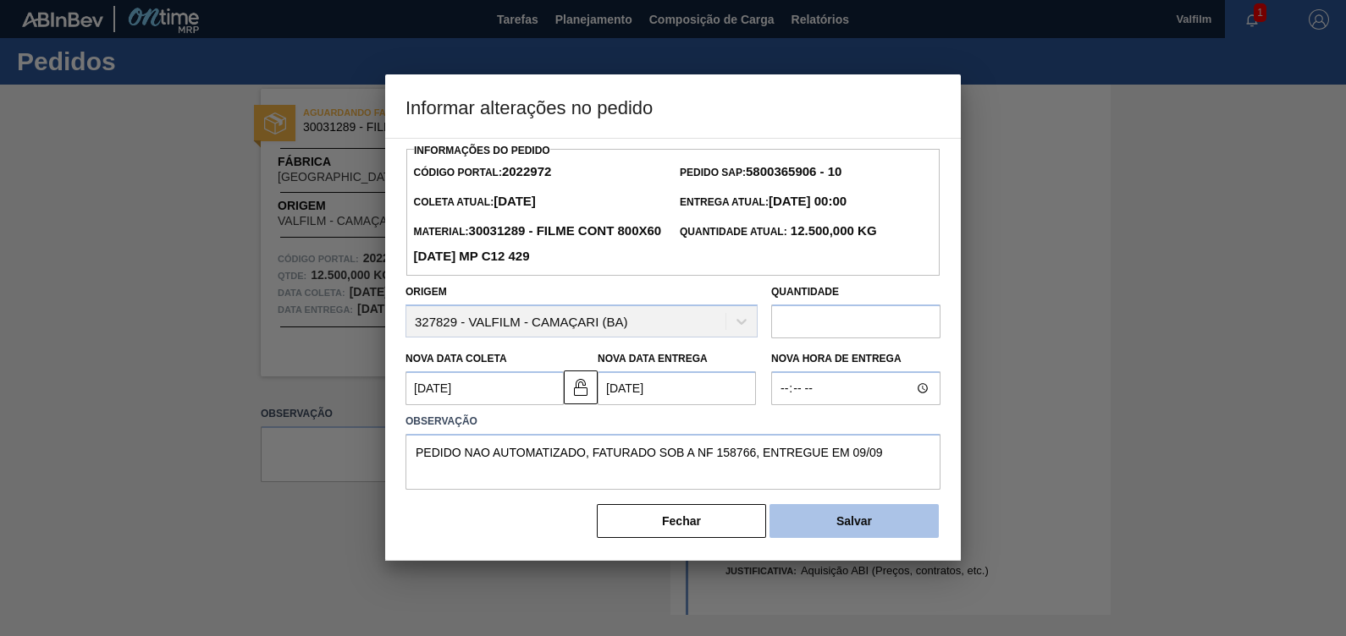
click at [859, 524] on button "Salvar" at bounding box center [853, 521] width 169 height 34
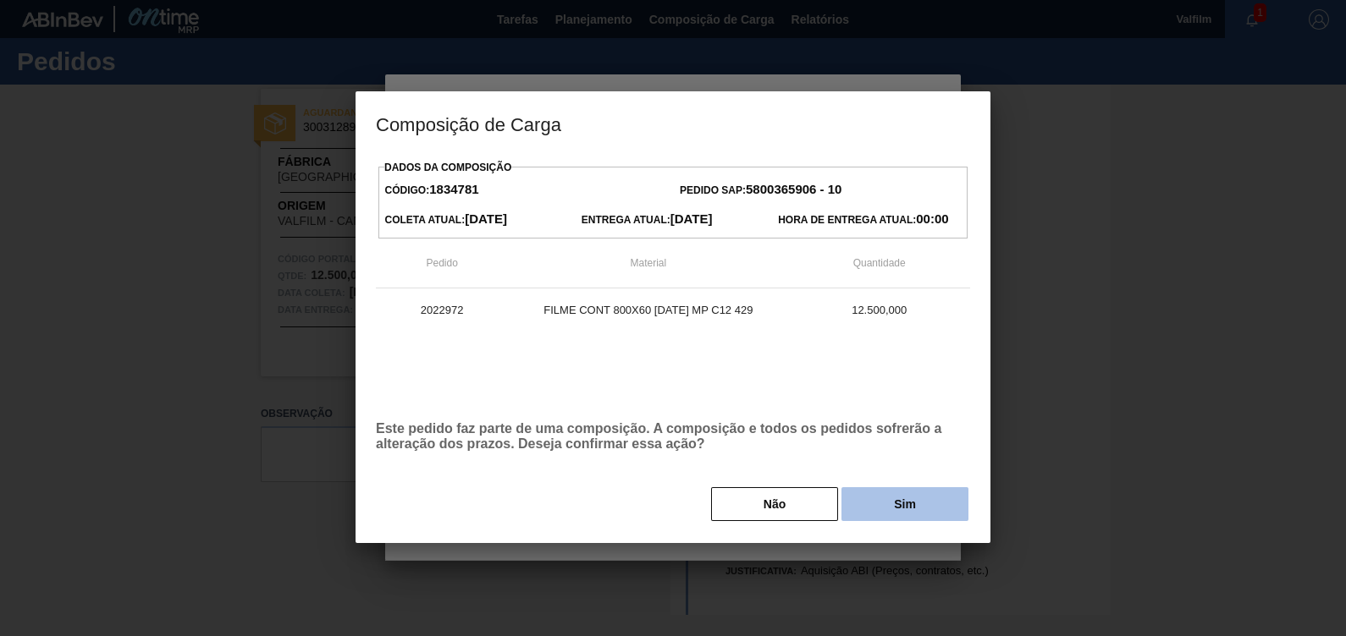
click at [868, 516] on button "Sim" at bounding box center [904, 505] width 127 height 34
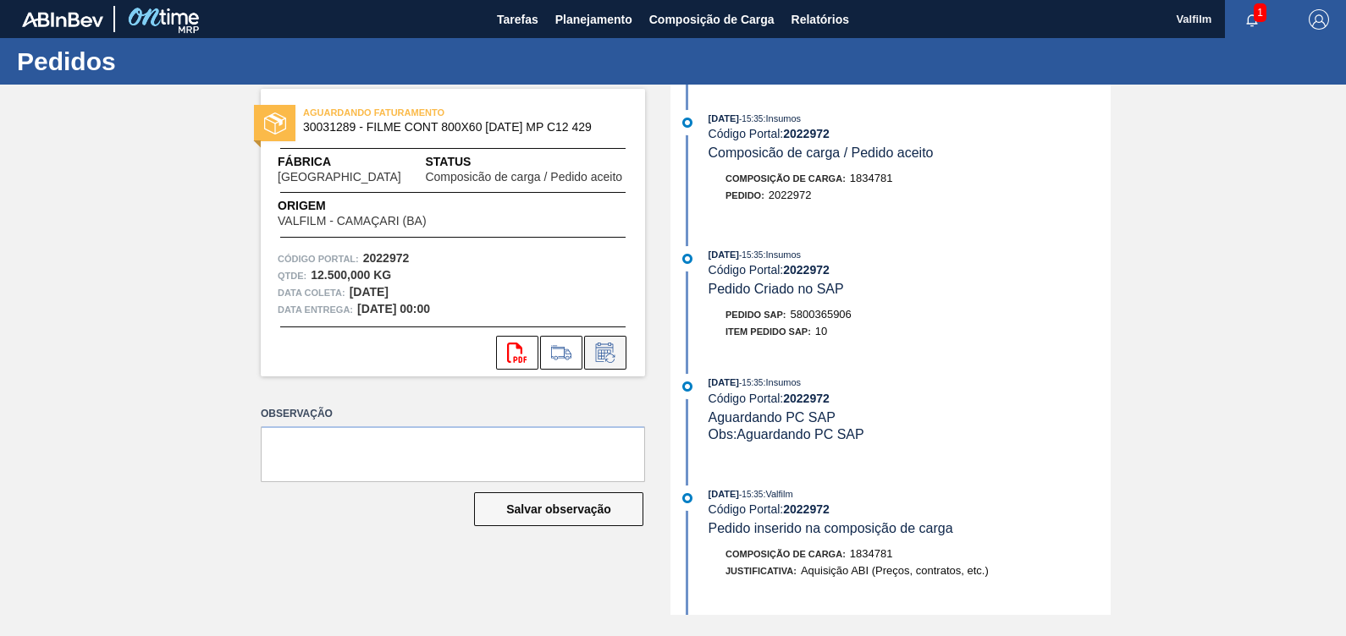
click at [612, 367] on button at bounding box center [605, 353] width 42 height 34
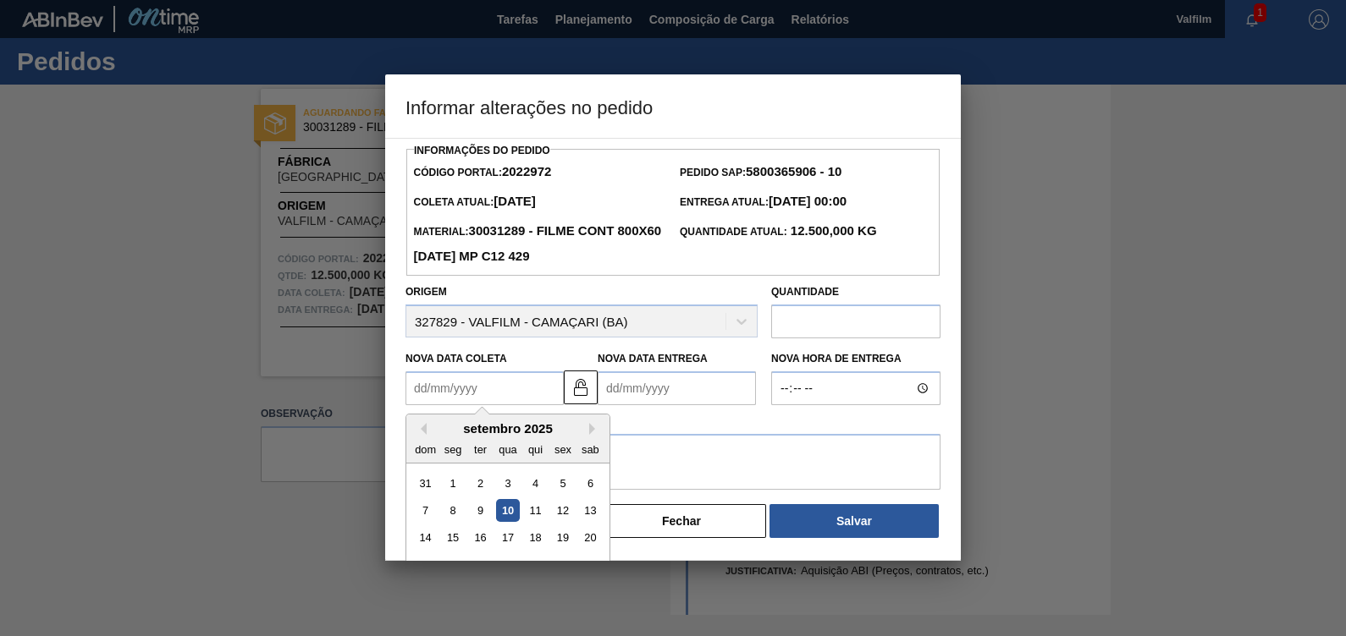
click at [499, 387] on Coleta2022972 "Nova Data Coleta" at bounding box center [484, 389] width 158 height 34
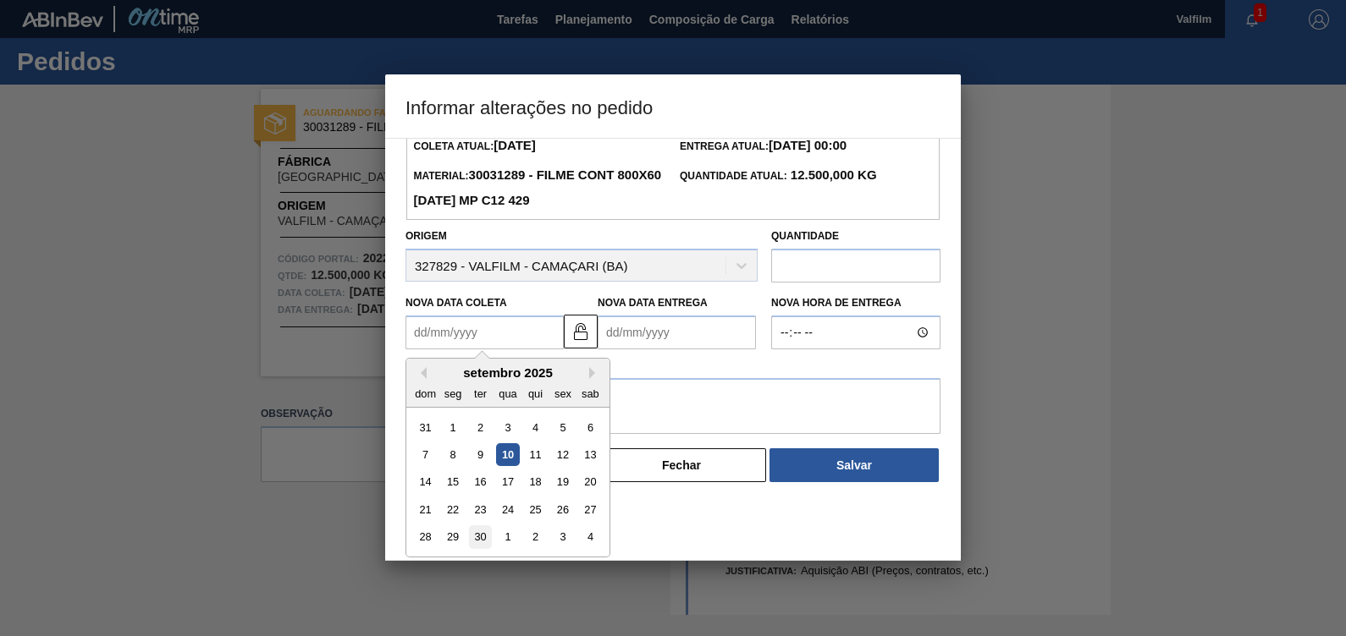
click at [471, 528] on div "30" at bounding box center [480, 537] width 23 height 23
type Coleta2022972 "30/09/2025"
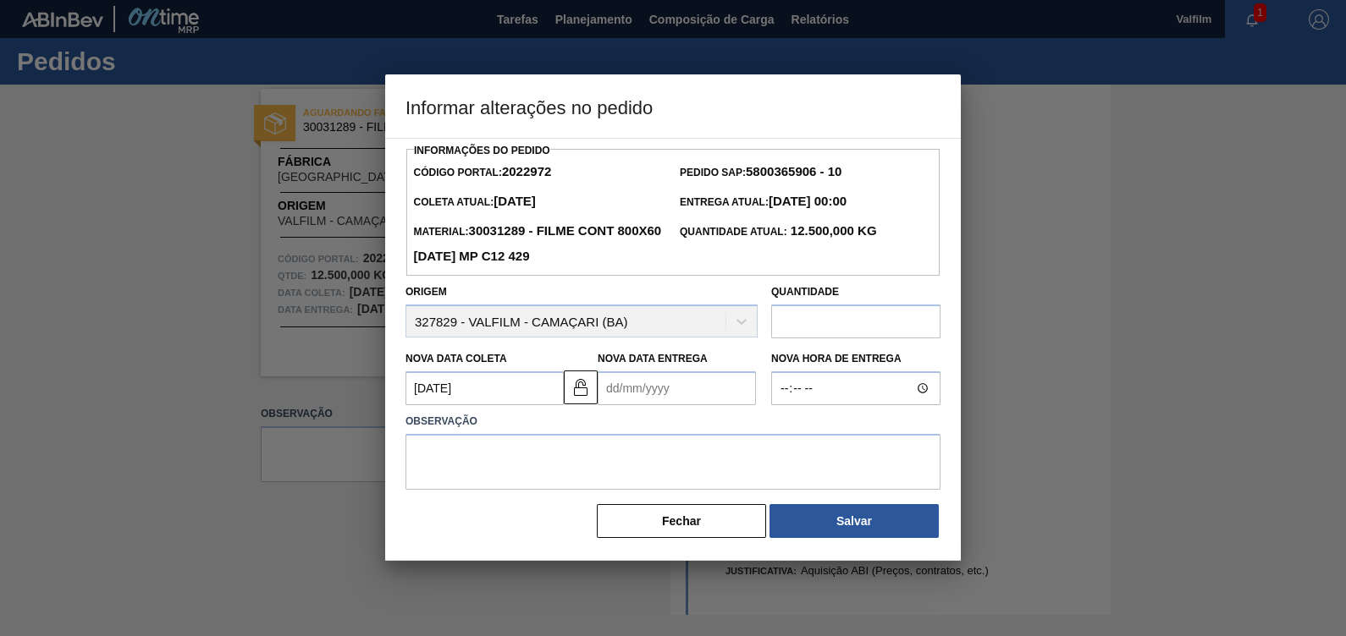
scroll to position [0, 0]
click at [651, 394] on Entrega2022972 "Nova Data Entrega" at bounding box center [677, 389] width 158 height 34
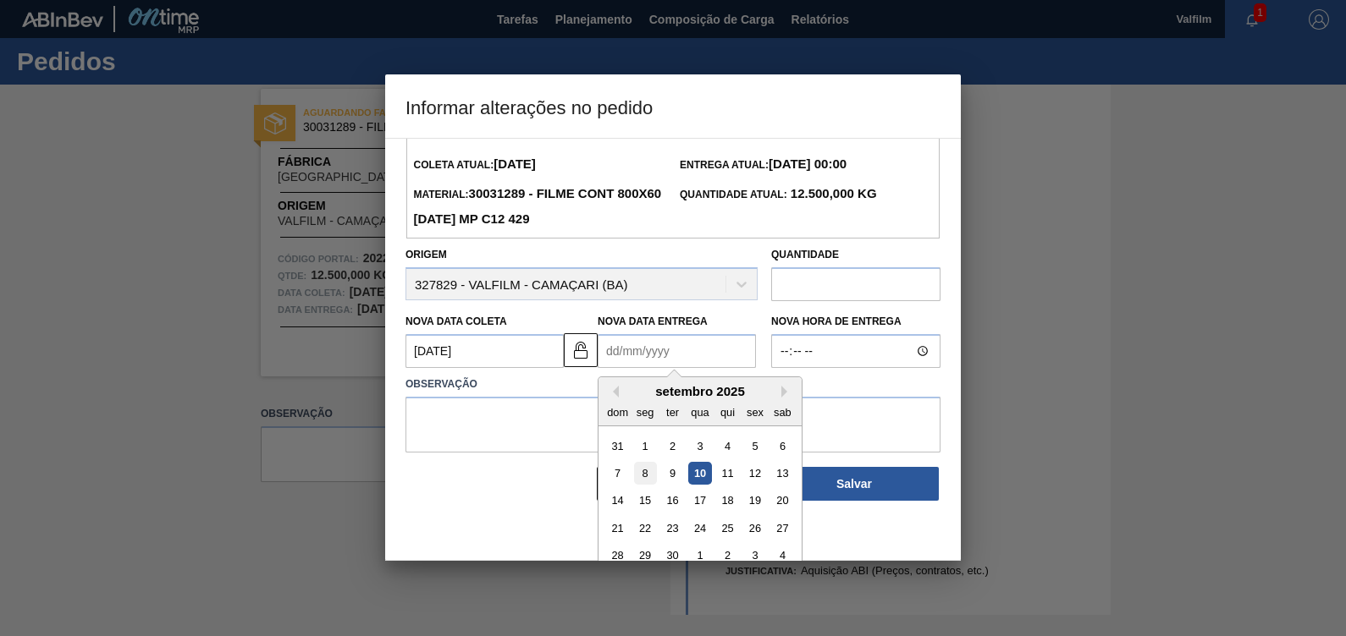
scroll to position [56, 0]
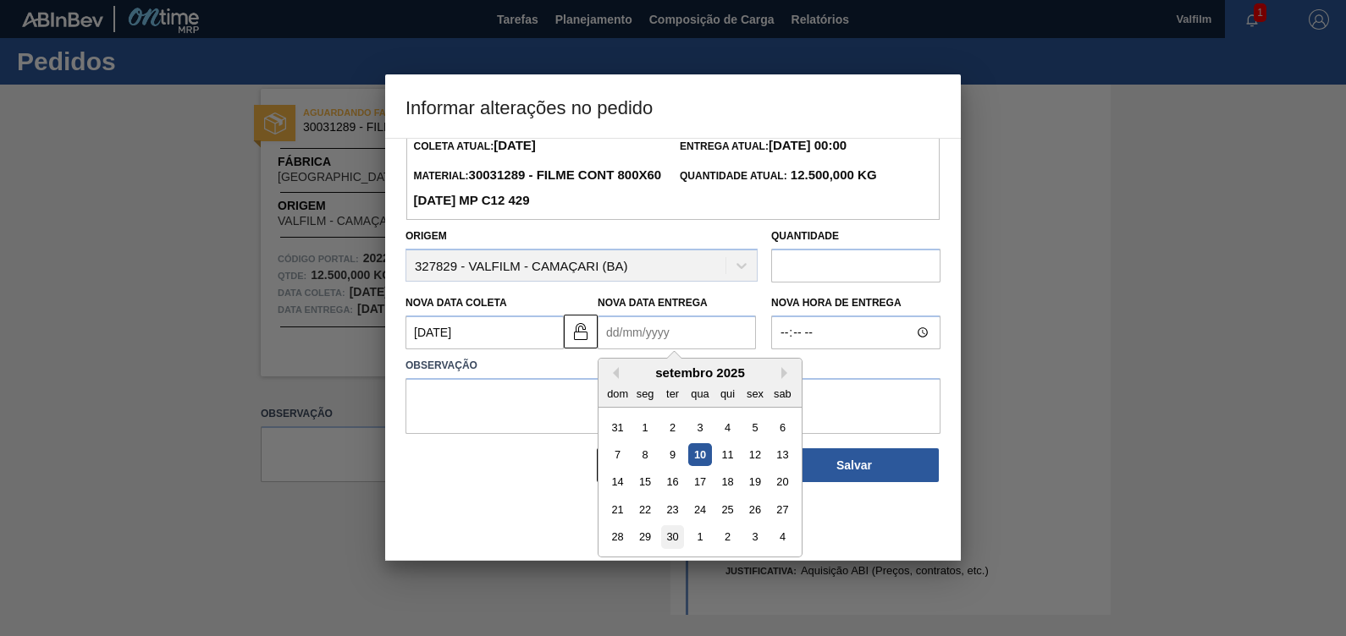
click at [662, 537] on div "30" at bounding box center [672, 537] width 23 height 23
type Entrega2022972 "30/09/2025"
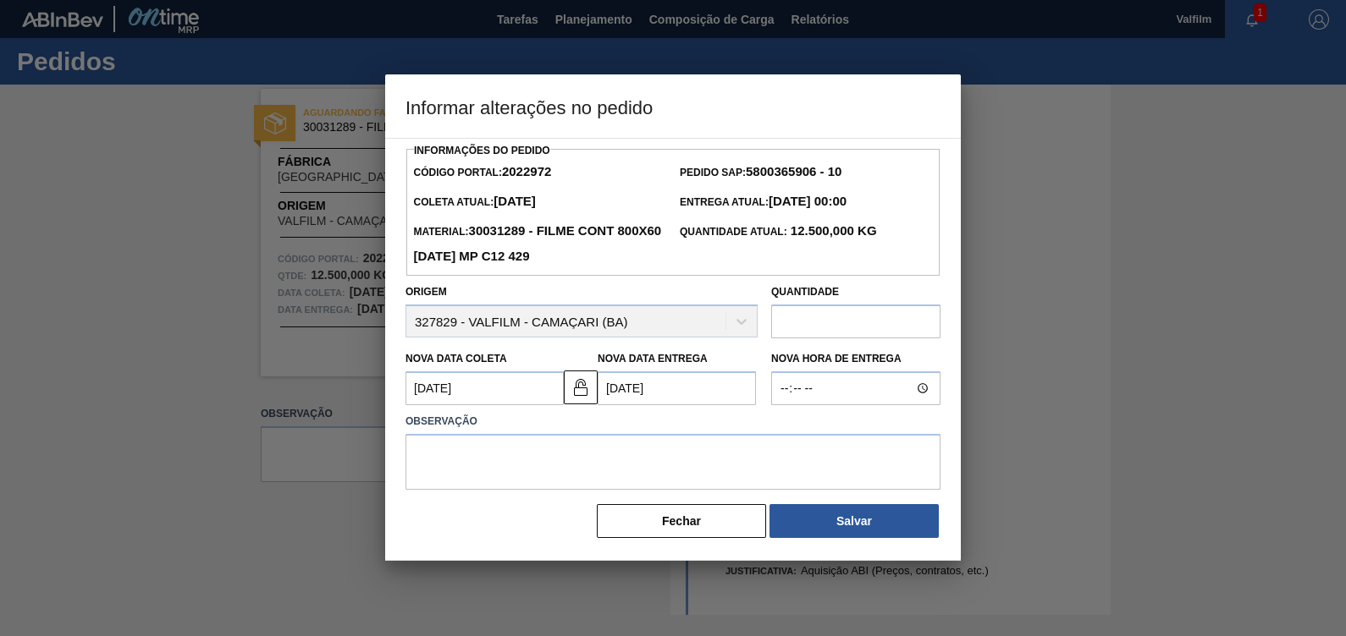
click at [656, 434] on label "Observação" at bounding box center [672, 422] width 535 height 25
click at [644, 463] on textarea at bounding box center [672, 462] width 535 height 56
paste textarea "PEDIDO NAO AUTOMATIZADO, FATURADO SOB A NF 158766, ENTREGUE EM 09/09"
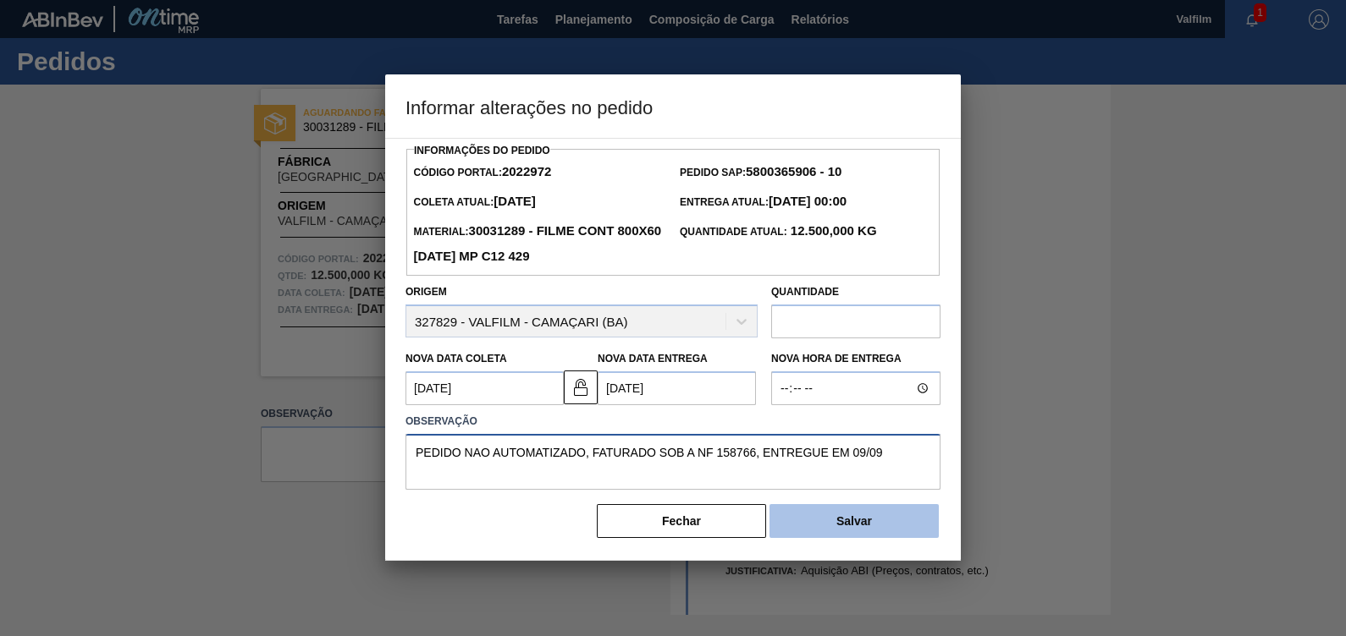
type textarea "PEDIDO NAO AUTOMATIZADO, FATURADO SOB A NF 158766, ENTREGUE EM 09/09"
click at [900, 524] on button "Salvar" at bounding box center [853, 521] width 169 height 34
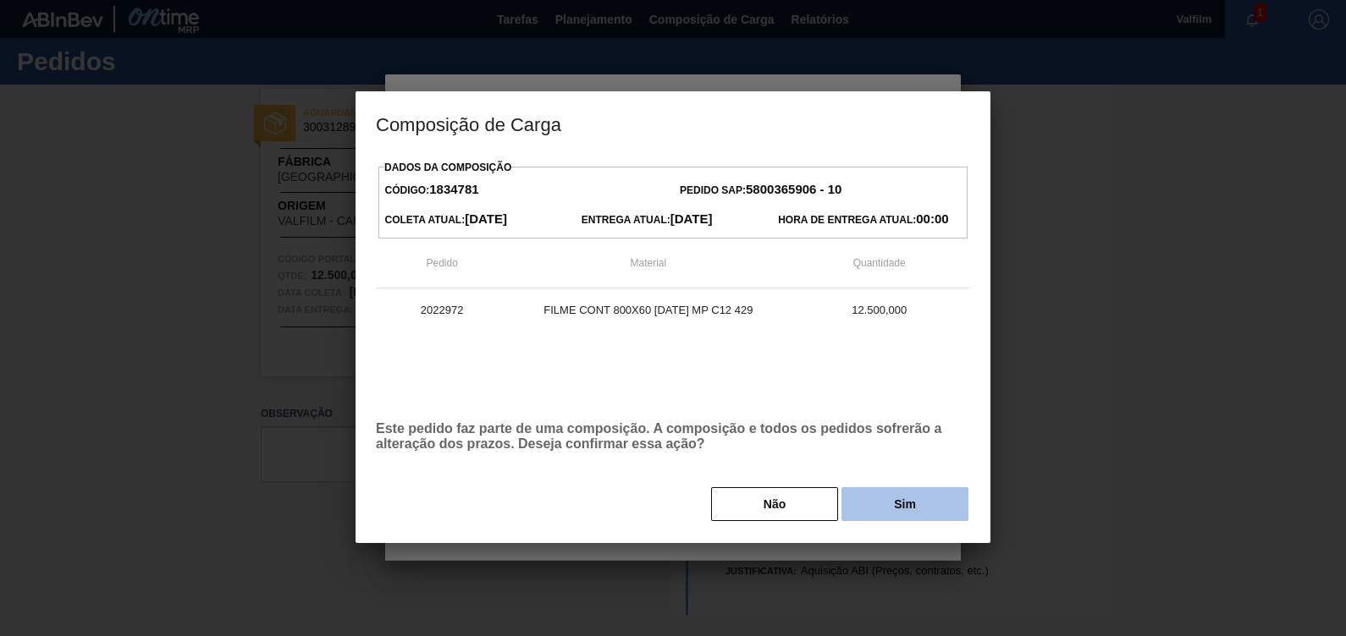
click at [901, 500] on button "Sim" at bounding box center [904, 505] width 127 height 34
